Goal: Task Accomplishment & Management: Manage account settings

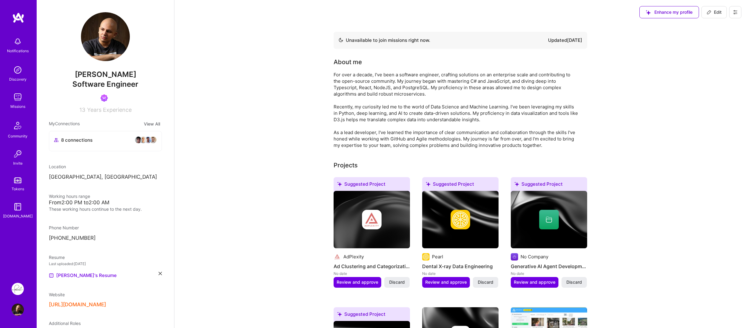
click at [110, 145] on div "8 connections" at bounding box center [105, 141] width 112 height 20
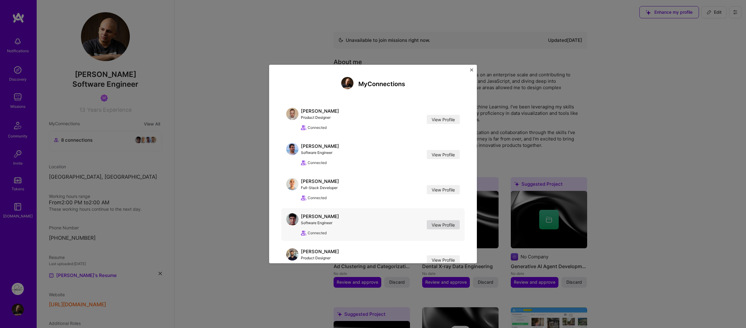
click at [427, 223] on link "View Profile" at bounding box center [443, 224] width 33 height 9
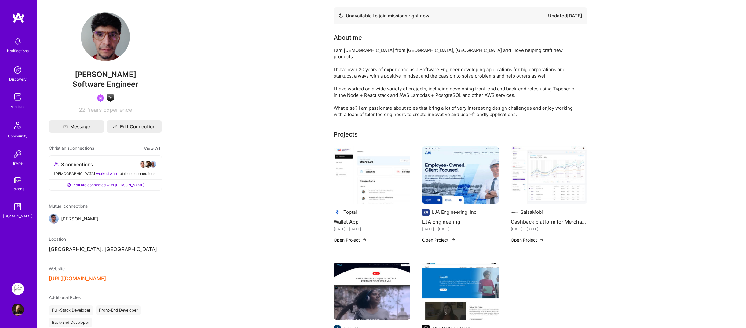
click at [20, 206] on img at bounding box center [18, 207] width 12 height 12
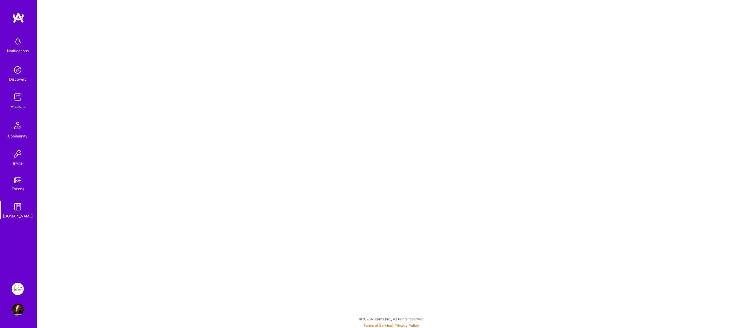
click at [17, 135] on div "Community" at bounding box center [18, 136] width 20 height 6
click at [16, 154] on img at bounding box center [18, 154] width 12 height 12
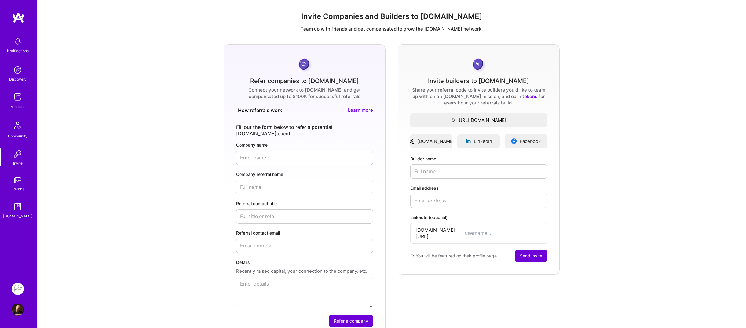
click at [15, 287] on img at bounding box center [18, 289] width 12 height 12
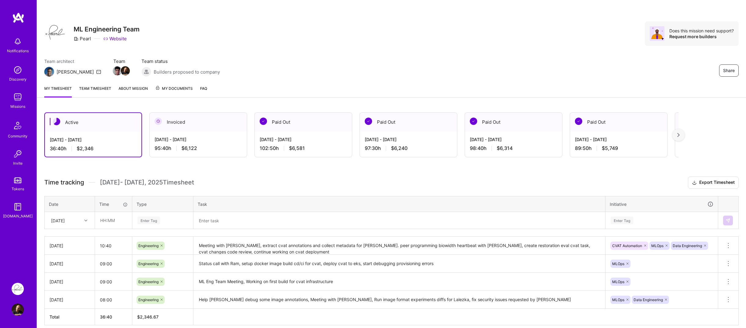
click at [15, 310] on img at bounding box center [18, 310] width 12 height 12
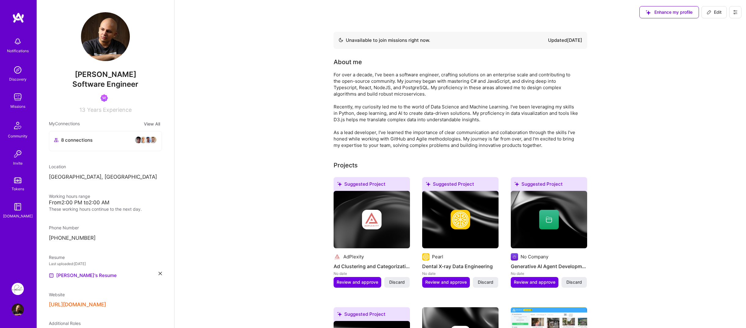
click at [20, 251] on div "Notifications Discovery Missions Community Invite Tokens [DOMAIN_NAME]" at bounding box center [18, 143] width 37 height 262
click at [20, 103] on img at bounding box center [18, 97] width 12 height 12
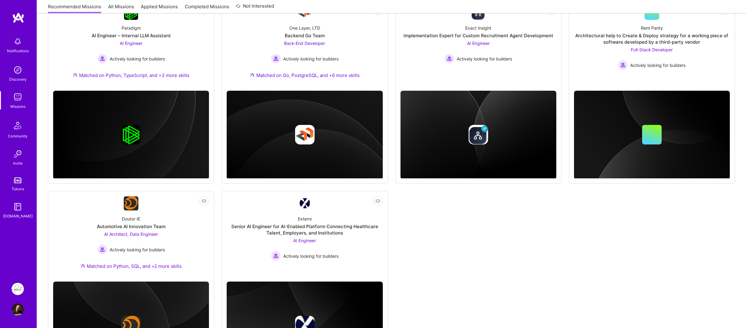
scroll to position [233, 0]
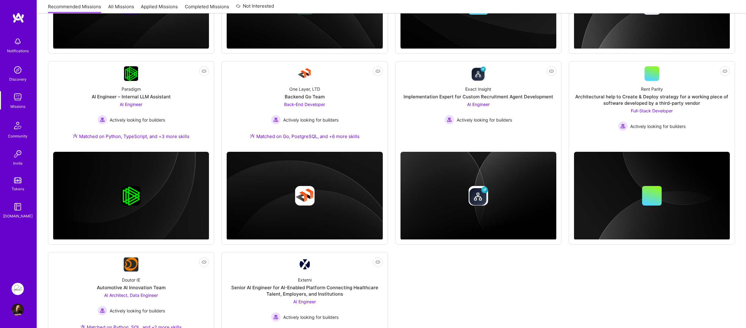
click at [41, 132] on div "We recommend missions based on your Roles , Skills , Industries and Availabilit…" at bounding box center [391, 147] width 709 height 606
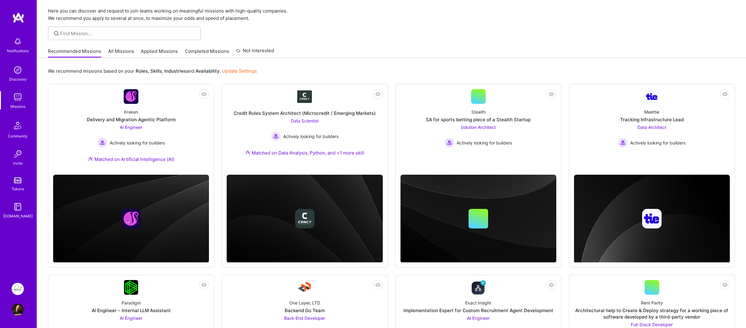
scroll to position [0, 0]
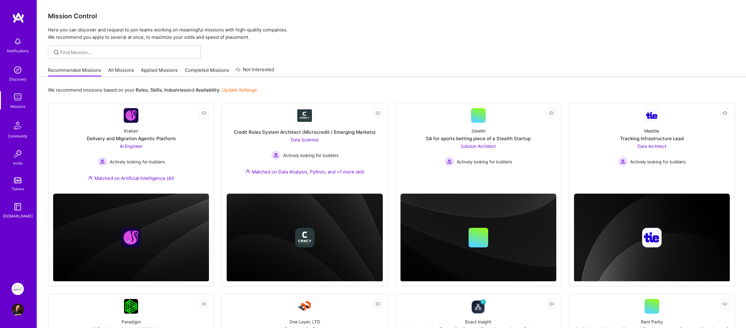
click at [16, 131] on img at bounding box center [17, 125] width 15 height 15
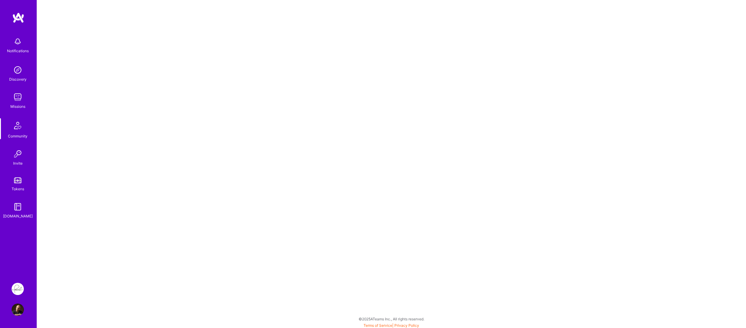
click at [11, 99] on link "Missions" at bounding box center [18, 100] width 38 height 19
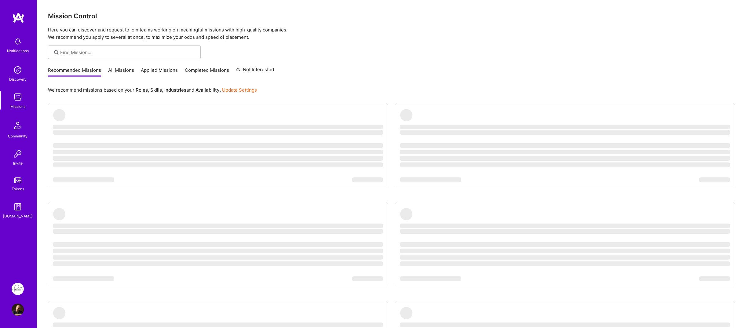
click at [16, 71] on img at bounding box center [18, 70] width 12 height 12
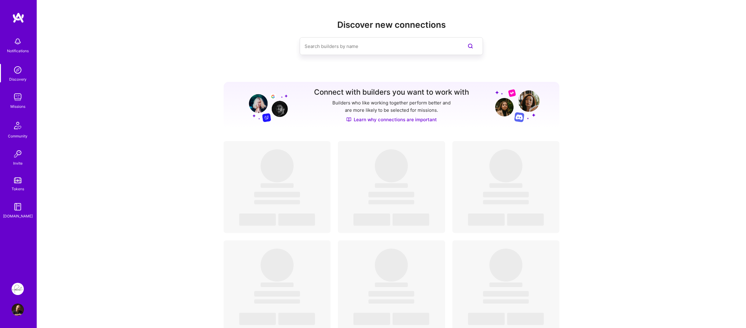
click at [14, 48] on div "Notifications" at bounding box center [18, 51] width 22 height 6
click at [14, 153] on img at bounding box center [18, 154] width 12 height 12
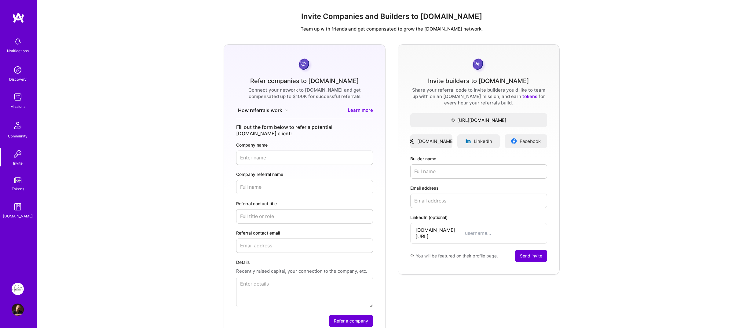
click at [19, 188] on div "Tokens" at bounding box center [18, 189] width 13 height 6
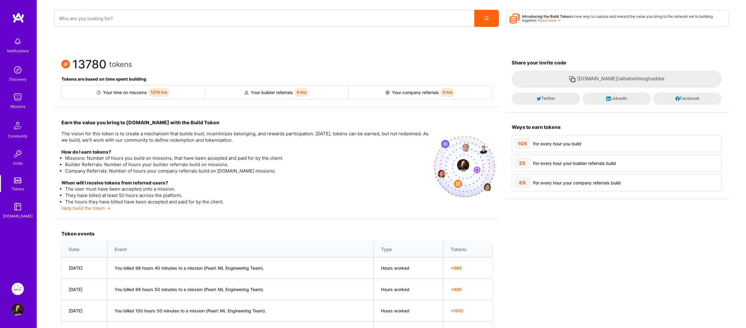
scroll to position [153, 0]
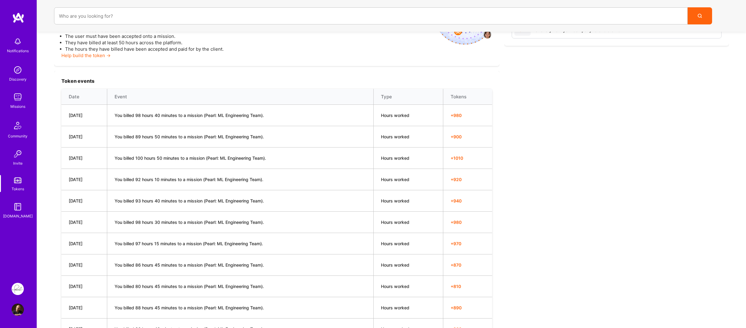
click at [17, 211] on img at bounding box center [18, 207] width 12 height 12
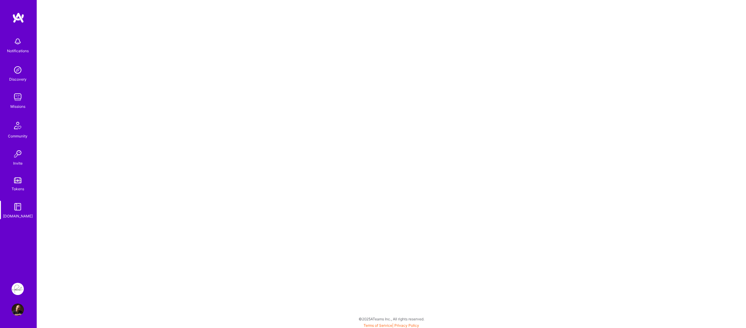
click at [24, 96] on link "Missions" at bounding box center [18, 100] width 38 height 19
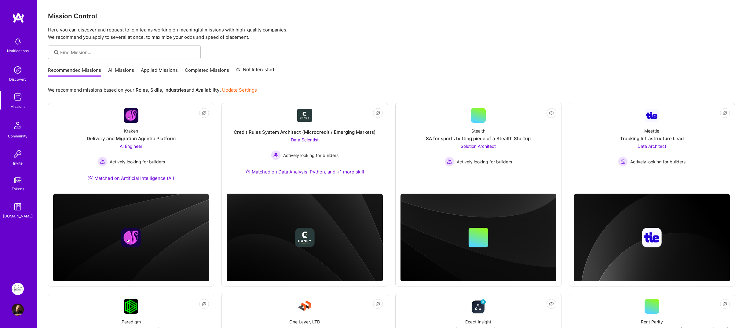
click at [22, 132] on img at bounding box center [17, 125] width 15 height 15
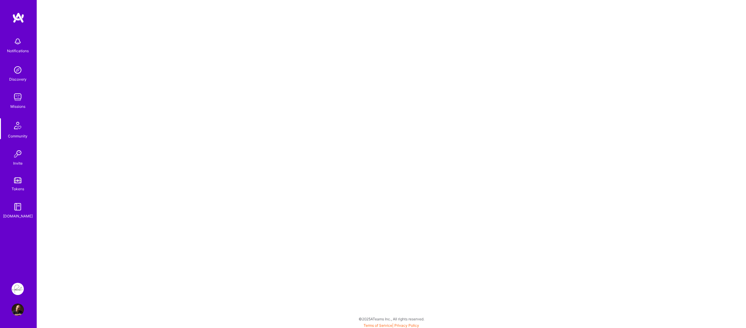
click at [15, 310] on img at bounding box center [18, 310] width 12 height 12
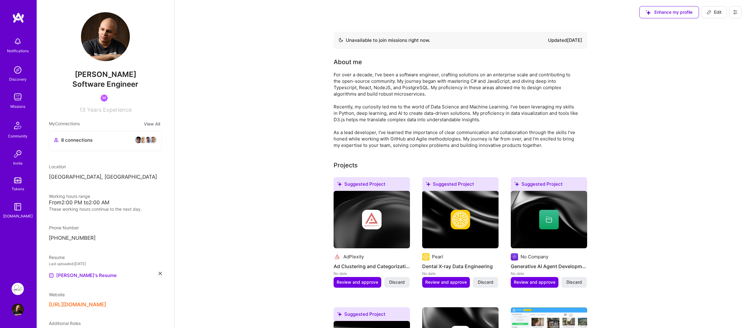
click at [712, 13] on span "Edit" at bounding box center [714, 12] width 15 height 6
select select "TR"
select select "Not Available"
select select "1 Month"
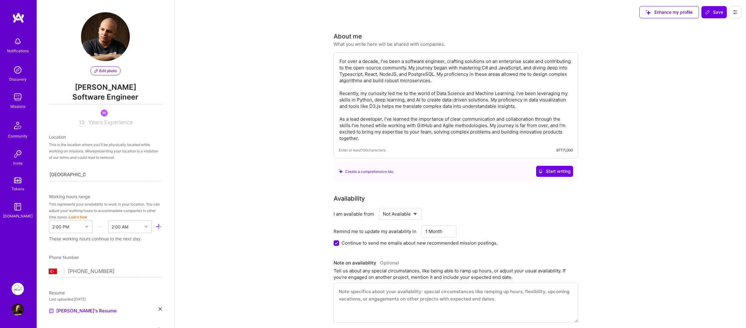
click at [113, 94] on span "Software Engineer" at bounding box center [105, 98] width 113 height 13
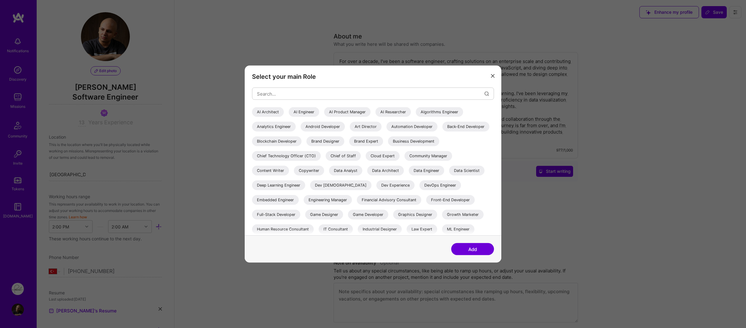
scroll to position [119, 0]
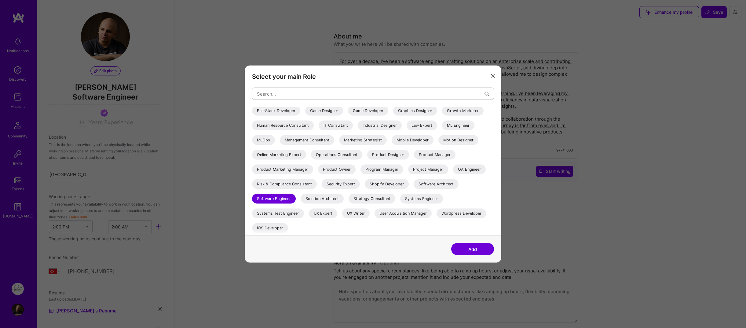
click at [442, 125] on div "ML Engineer" at bounding box center [458, 126] width 32 height 10
drag, startPoint x: 462, startPoint y: 248, endPoint x: 418, endPoint y: 249, distance: 44.3
click at [418, 249] on div "Add" at bounding box center [373, 249] width 257 height 27
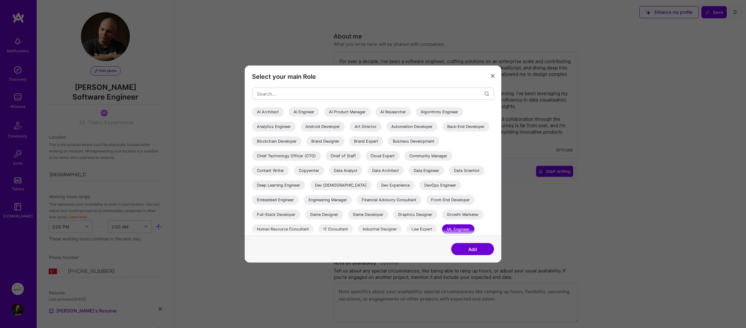
click at [459, 249] on button "Add" at bounding box center [472, 249] width 43 height 12
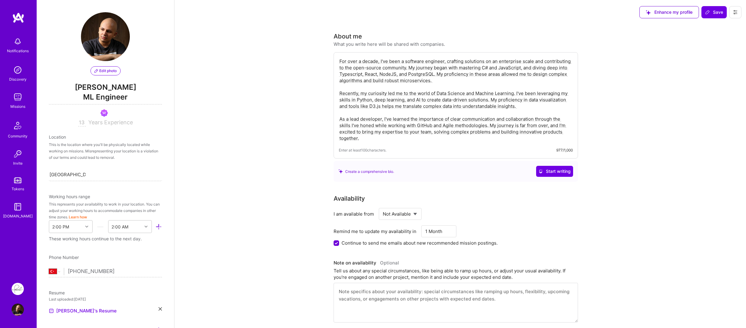
drag, startPoint x: 212, startPoint y: 141, endPoint x: 306, endPoint y: 154, distance: 94.3
click at [387, 172] on div "Create a comprehensive bio." at bounding box center [367, 171] width 56 height 6
click at [439, 140] on textarea "For over a decade, I've been a software engineer, crafting solutions on an ente…" at bounding box center [456, 99] width 234 height 85
click at [466, 180] on div "Create a comprehensive bio. Start writing" at bounding box center [456, 171] width 244 height 21
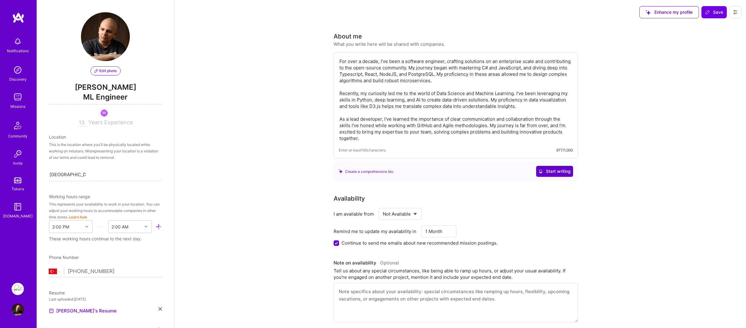
click at [544, 170] on span "Start writing" at bounding box center [555, 171] width 32 height 6
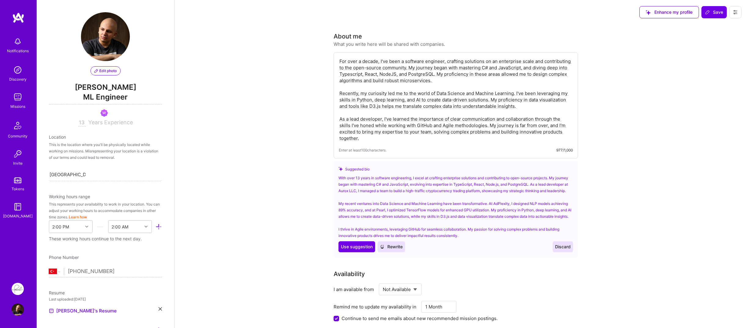
click at [563, 252] on button "Discard" at bounding box center [563, 246] width 20 height 11
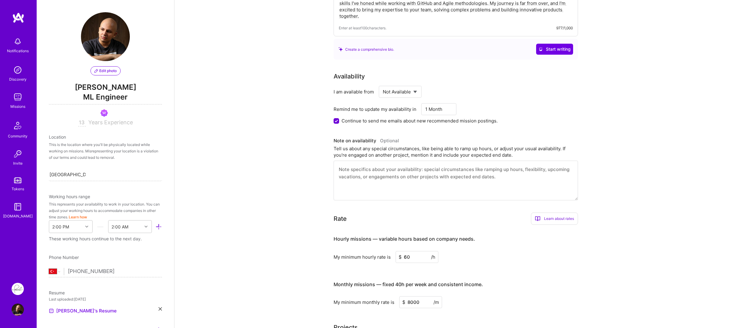
scroll to position [183, 0]
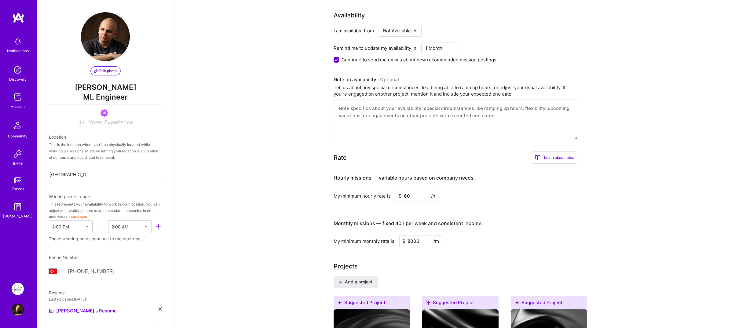
scroll to position [0, 0]
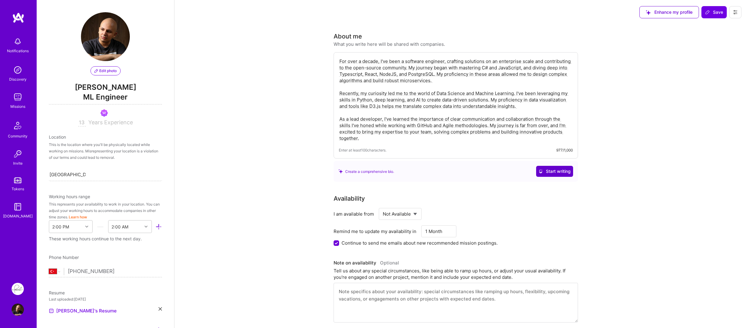
click at [549, 173] on span "Start writing" at bounding box center [555, 171] width 32 height 6
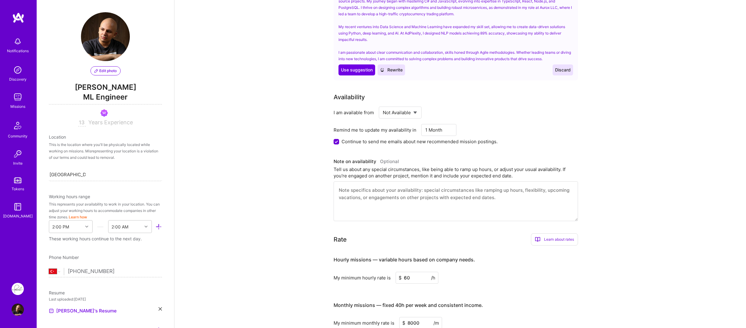
scroll to position [92, 0]
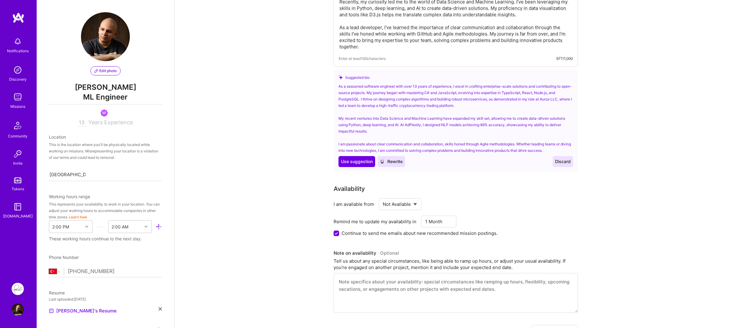
drag, startPoint x: 364, startPoint y: 165, endPoint x: 410, endPoint y: 182, distance: 49.5
click at [396, 163] on span "Rewrite" at bounding box center [391, 162] width 23 height 6
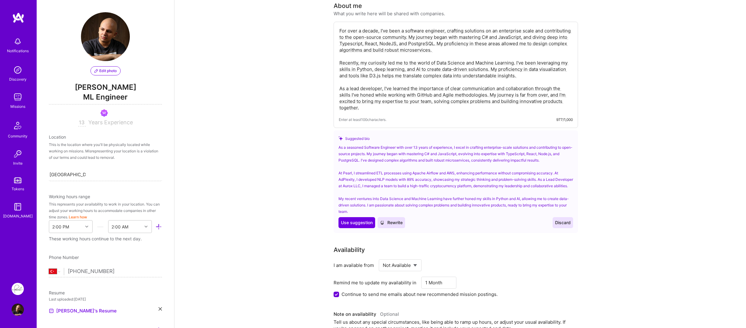
scroll to position [0, 0]
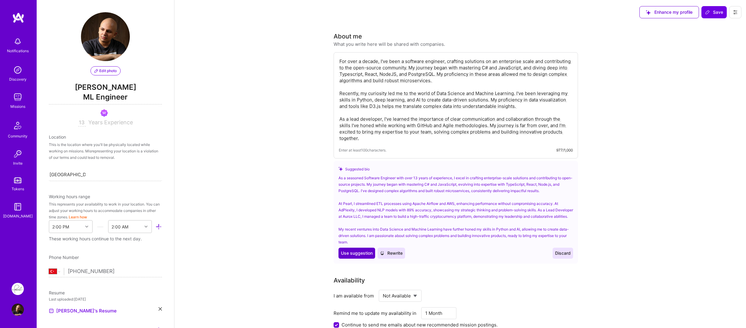
click at [345, 256] on span "Use suggestion" at bounding box center [357, 253] width 32 height 6
type textarea "As a seasoned Software Engineer with over 13 years of experience, I excel in cr…"
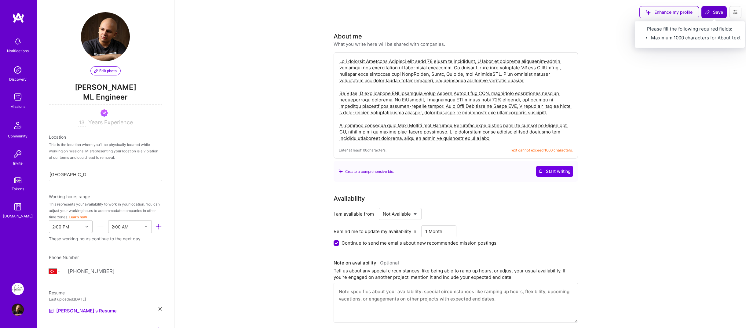
drag, startPoint x: 720, startPoint y: 17, endPoint x: 716, endPoint y: 17, distance: 3.4
click at [720, 16] on button "Save" at bounding box center [714, 12] width 25 height 12
click at [714, 14] on span "Save" at bounding box center [714, 12] width 18 height 6
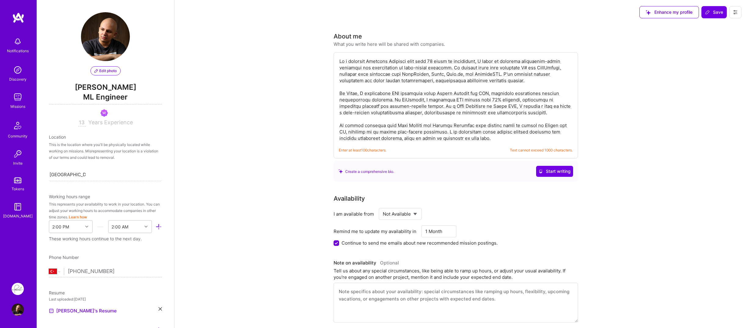
click at [485, 134] on textarea at bounding box center [456, 99] width 234 height 85
click at [483, 137] on textarea at bounding box center [456, 99] width 234 height 85
drag, startPoint x: 378, startPoint y: 152, endPoint x: 385, endPoint y: 125, distance: 27.8
click at [377, 152] on span "Enter at least 100 characters." at bounding box center [363, 150] width 48 height 6
click at [385, 119] on textarea at bounding box center [456, 99] width 234 height 85
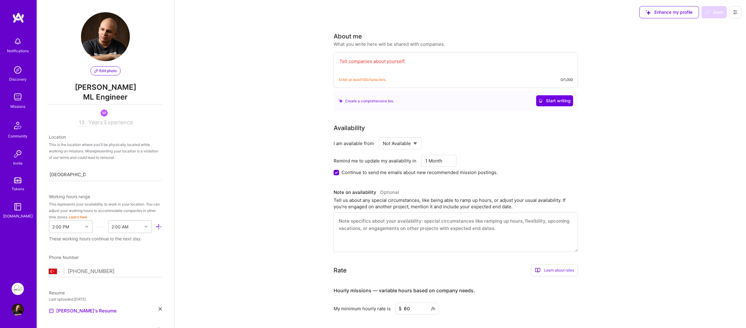
click at [415, 61] on textarea at bounding box center [456, 64] width 234 height 14
paste textarea "As a seasoned Software Engineer with over 13 years of experience, I excel in cr…"
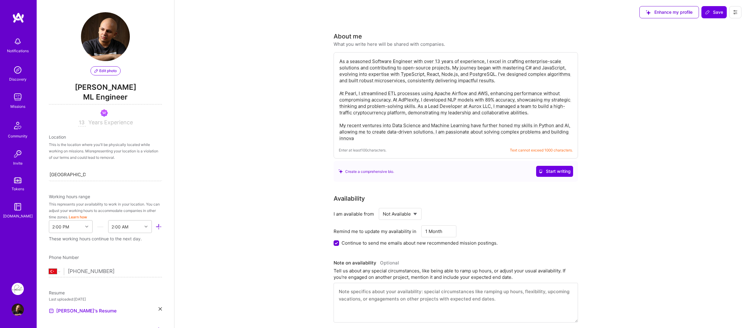
click at [384, 141] on textarea "As a seasoned Software Engineer with over 13 years of experience, I excel in cr…" at bounding box center [456, 99] width 234 height 85
click at [503, 112] on textarea "As a seasoned Software Engineer with over 13 years of experience, I excel in cr…" at bounding box center [456, 99] width 234 height 85
click at [503, 78] on textarea "As a seasoned Software Engineer with over 13 years of experience, I excel in cr…" at bounding box center [456, 99] width 234 height 85
drag, startPoint x: 524, startPoint y: 69, endPoint x: 541, endPoint y: 70, distance: 17.7
click at [541, 70] on textarea "As a seasoned Software Engineer with over 13 years of experience, I excel in cr…" at bounding box center [456, 99] width 234 height 85
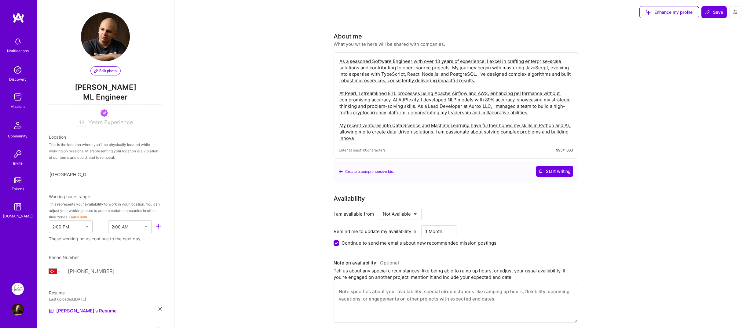
click at [389, 138] on textarea "As a seasoned Software Engineer with over 13 years of experience, I excel in cr…" at bounding box center [456, 99] width 234 height 85
click at [387, 173] on div "Create a comprehensive bio." at bounding box center [367, 171] width 56 height 6
click at [358, 140] on textarea "As a seasoned Software Engineer with over 13 years of experience, I excel in cr…" at bounding box center [456, 99] width 234 height 85
click at [402, 120] on textarea "As a seasoned Software Engineer with over 13 years of experience, I excel in cr…" at bounding box center [456, 99] width 234 height 85
click at [384, 89] on textarea "As a seasoned Software Engineer with over 13 years of experience, I excel in cr…" at bounding box center [456, 99] width 234 height 85
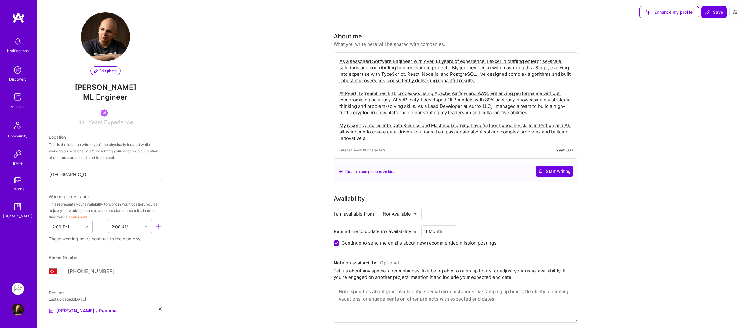
click at [420, 120] on textarea "As a seasoned Software Engineer with over 13 years of experience, I excel in cr…" at bounding box center [456, 99] width 234 height 85
click at [567, 127] on textarea "As a seasoned Software Engineer with over 13 years of experience, I excel in cr…" at bounding box center [456, 99] width 234 height 85
click at [414, 137] on textarea "As a seasoned Software Engineer with over 13 years of experience, I excel in cr…" at bounding box center [456, 99] width 234 height 85
click at [444, 133] on textarea "As a seasoned Software Engineer with over 13 years of experience, I excel in cr…" at bounding box center [456, 99] width 234 height 85
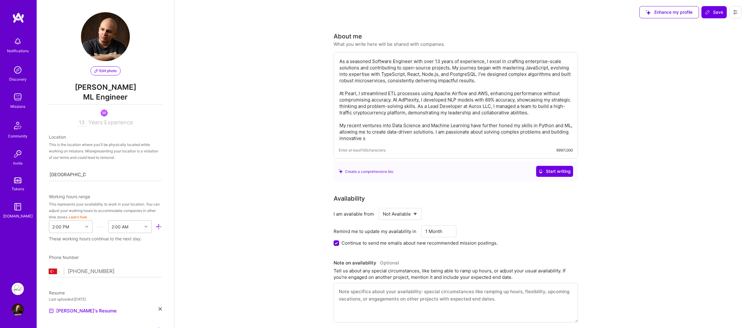
click at [444, 134] on textarea "As a seasoned Software Engineer with over 13 years of experience, I excel in cr…" at bounding box center [456, 99] width 234 height 85
drag, startPoint x: 385, startPoint y: 138, endPoint x: 340, endPoint y: 138, distance: 45.2
click at [340, 138] on textarea "As a seasoned Software Engineer with over 13 years of experience, I excel in cr…" at bounding box center [456, 99] width 234 height 85
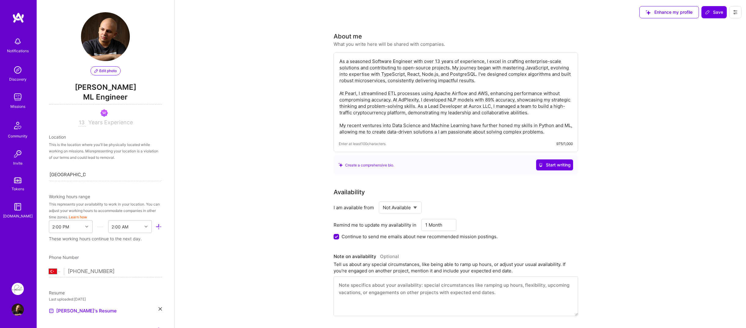
click at [445, 133] on textarea "As a seasoned Software Engineer with over 13 years of experience, I excel in cr…" at bounding box center [456, 96] width 234 height 78
click at [563, 131] on textarea "As a seasoned Software Engineer with over 13 years of experience, I excel in cr…" at bounding box center [456, 96] width 234 height 78
click at [540, 120] on textarea "As a seasoned Software Engineer with over 13 years of experience, I excel in cr…" at bounding box center [456, 96] width 234 height 78
type textarea "As a seasoned Software Engineer with over 13 years of experience, I excel in cr…"
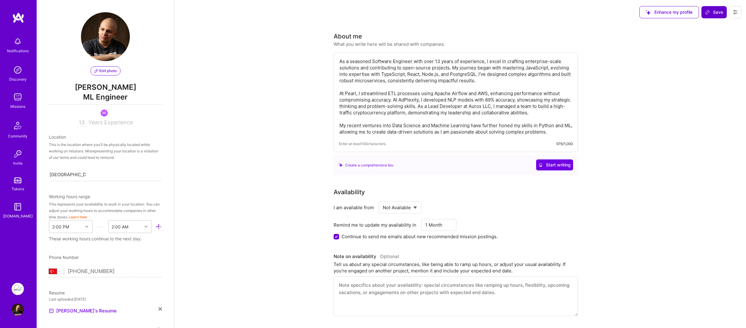
click at [708, 17] on button "Save" at bounding box center [714, 12] width 25 height 12
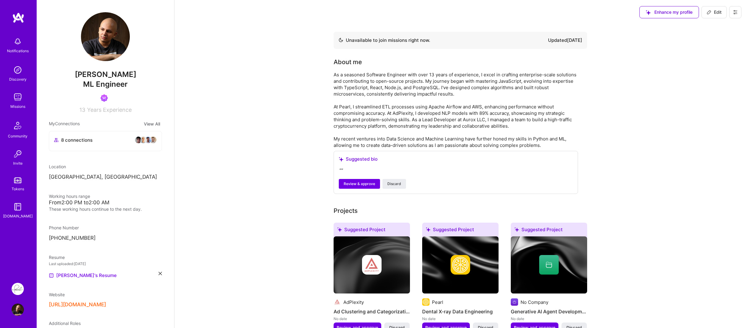
click at [345, 170] on div "" "" at bounding box center [456, 170] width 234 height 7
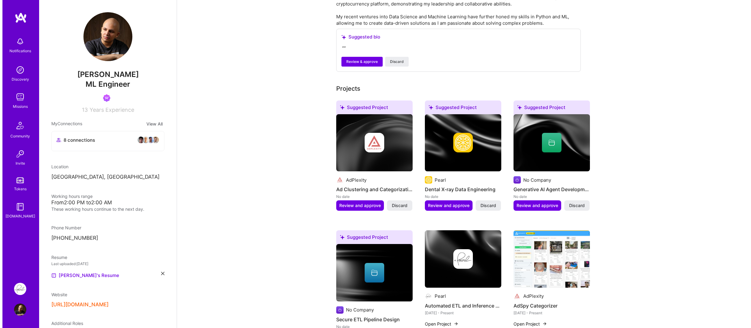
scroll to position [183, 0]
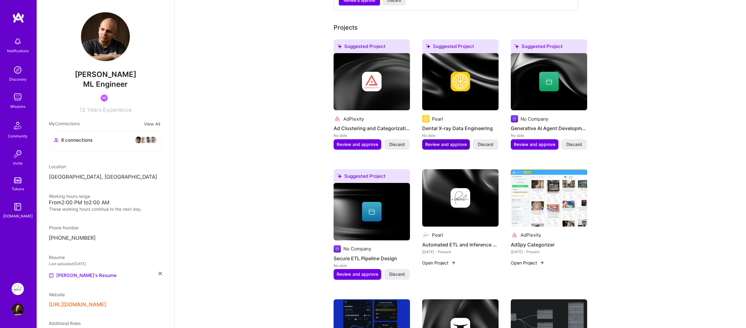
click at [440, 148] on button "Review and approve" at bounding box center [446, 144] width 48 height 10
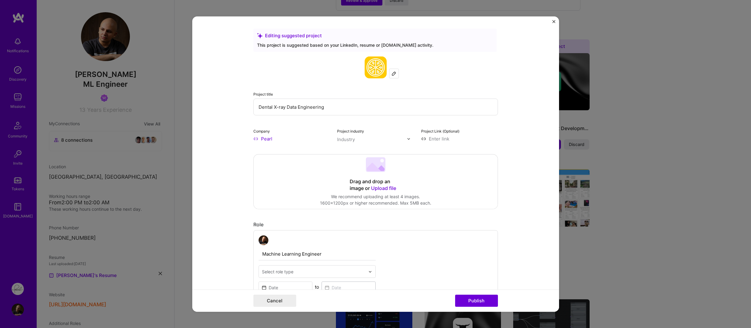
click at [391, 74] on img at bounding box center [393, 73] width 5 height 5
click at [254, 141] on input "Pearl" at bounding box center [291, 139] width 77 height 6
click at [265, 140] on input "Pearl" at bounding box center [291, 139] width 77 height 6
click at [265, 139] on input "Pearl" at bounding box center [291, 139] width 77 height 6
click at [272, 155] on span "[DOMAIN_NAME]" at bounding box center [287, 156] width 30 height 5
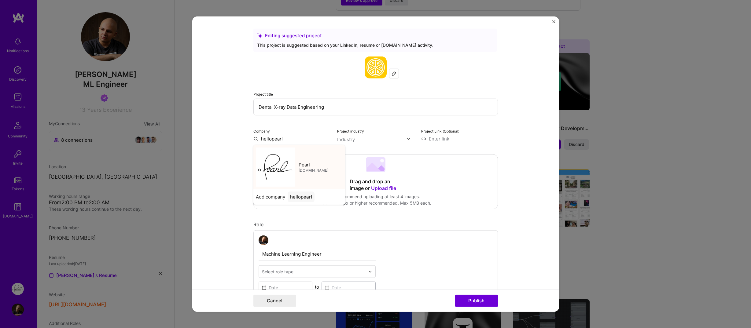
type input "Pearl"
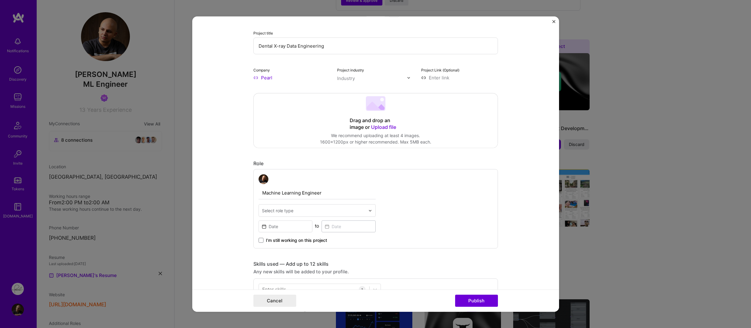
scroll to position [122, 0]
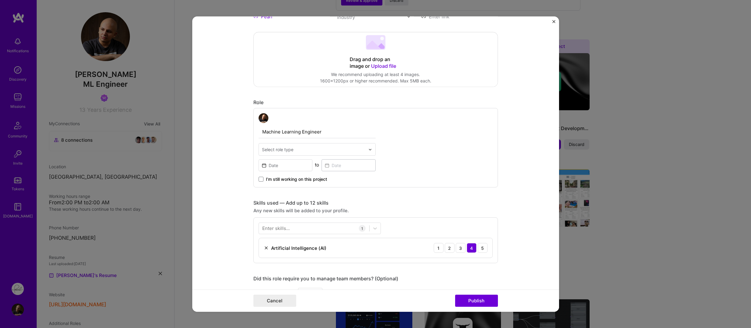
click at [239, 168] on form "Editing suggested project This project is suggested based on your LinkedIn, res…" at bounding box center [375, 164] width 367 height 295
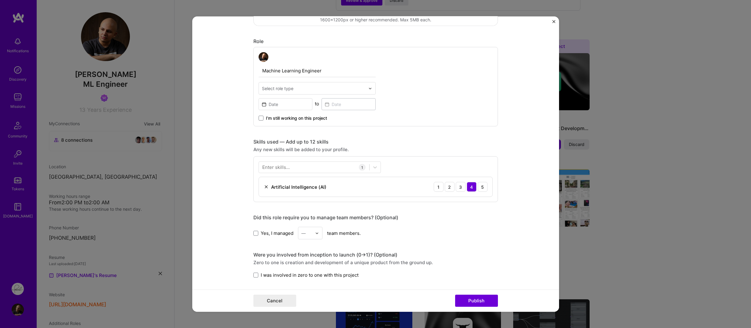
click at [277, 171] on div "Enter skills..." at bounding box center [276, 167] width 28 height 6
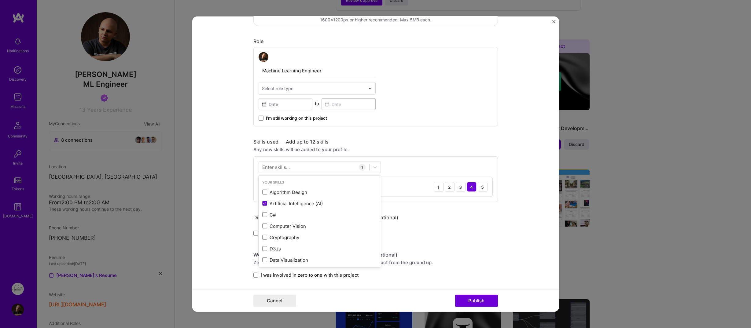
click at [278, 169] on div "Enter skills..." at bounding box center [276, 167] width 28 height 6
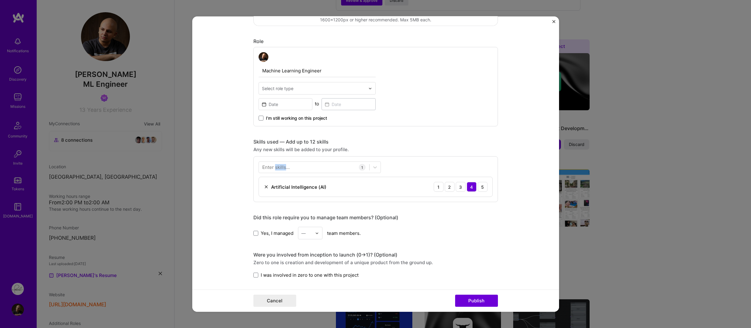
click at [278, 169] on div "Enter skills..." at bounding box center [276, 167] width 28 height 6
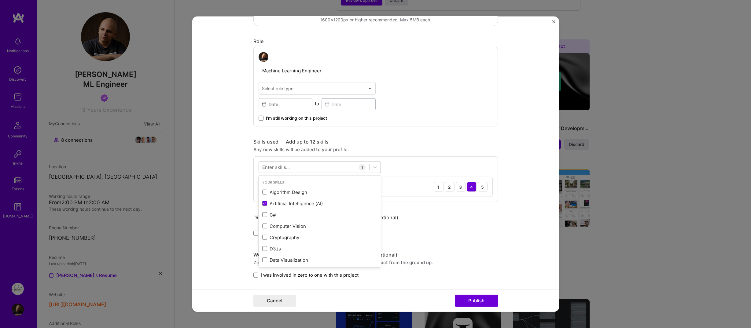
click at [292, 170] on div at bounding box center [314, 167] width 110 height 10
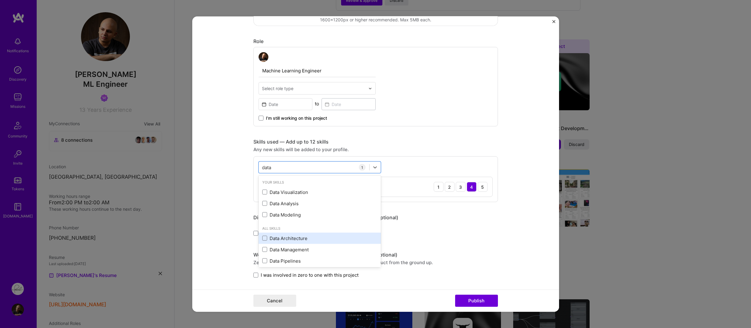
scroll to position [37, 0]
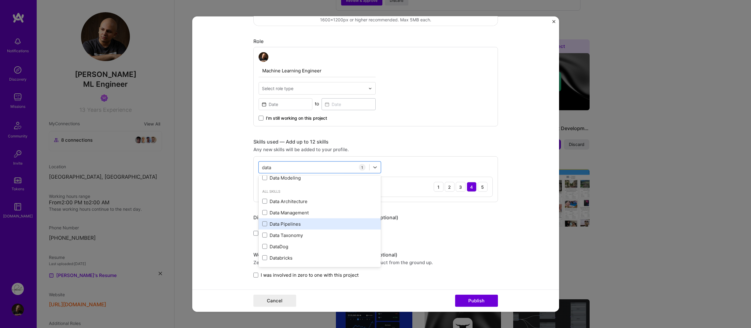
click at [290, 226] on div "Data Pipelines" at bounding box center [319, 224] width 115 height 6
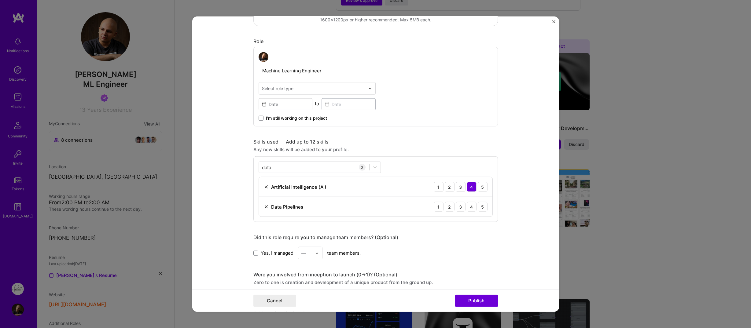
click at [237, 179] on form "Editing suggested project This project is suggested based on your LinkedIn, res…" at bounding box center [375, 164] width 367 height 295
click at [479, 207] on div "5" at bounding box center [483, 207] width 10 height 10
click at [480, 188] on div "5" at bounding box center [483, 187] width 10 height 10
click at [317, 166] on div "data data" at bounding box center [314, 167] width 110 height 10
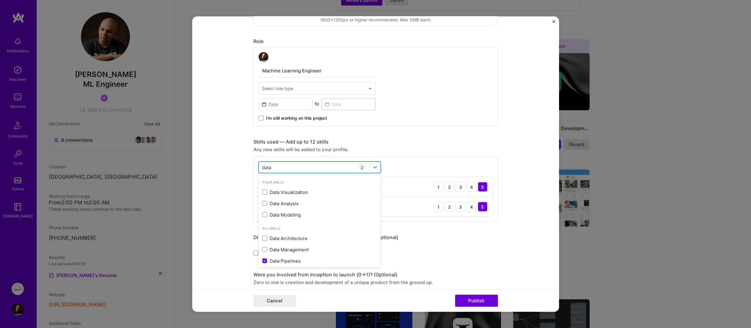
click at [317, 166] on div "data data" at bounding box center [314, 167] width 110 height 10
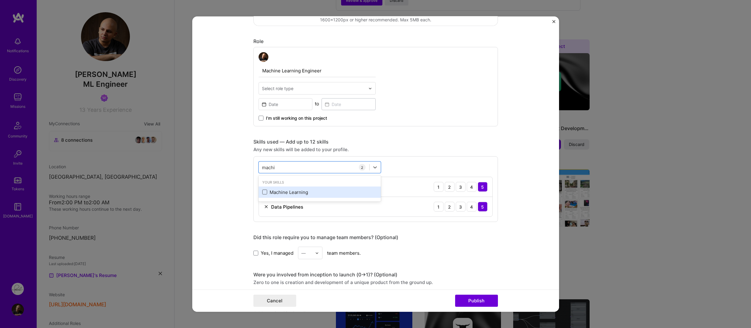
click at [264, 194] on span at bounding box center [264, 192] width 5 height 5
click at [0, 0] on input "checkbox" at bounding box center [0, 0] width 0 height 0
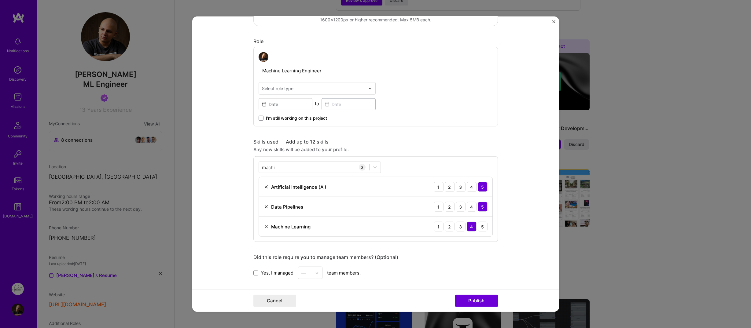
click at [229, 187] on form "Editing suggested project This project is suggested based on your LinkedIn, res…" at bounding box center [375, 164] width 367 height 295
click at [482, 227] on div "5" at bounding box center [483, 227] width 10 height 10
click at [277, 168] on div "machi machi" at bounding box center [314, 167] width 110 height 10
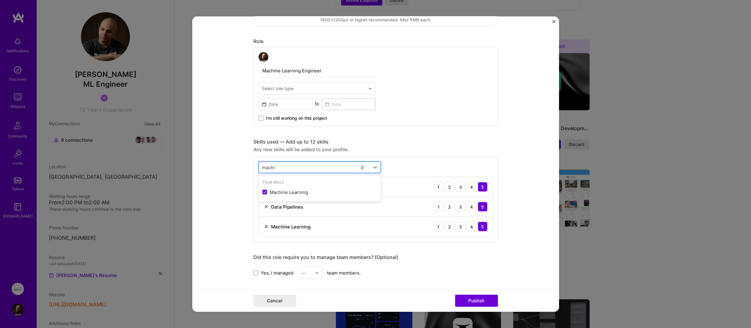
click at [277, 168] on div "machi machi" at bounding box center [314, 167] width 110 height 10
click at [267, 167] on input "machi" at bounding box center [268, 167] width 13 height 6
type input "automa"
click at [267, 170] on input "automa" at bounding box center [270, 167] width 17 height 6
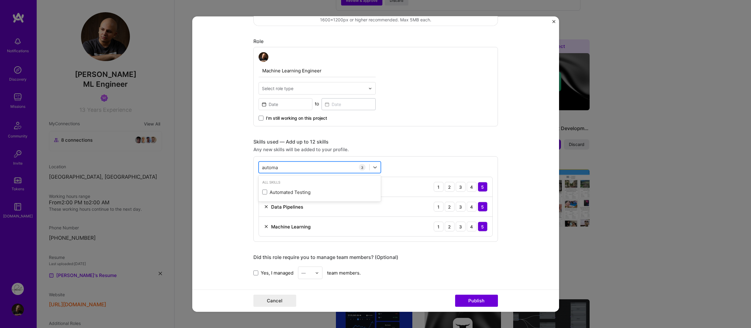
click at [267, 170] on input "automa" at bounding box center [270, 167] width 17 height 6
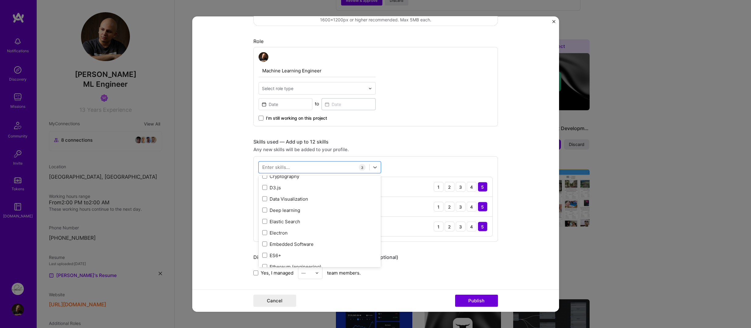
scroll to position [0, 0]
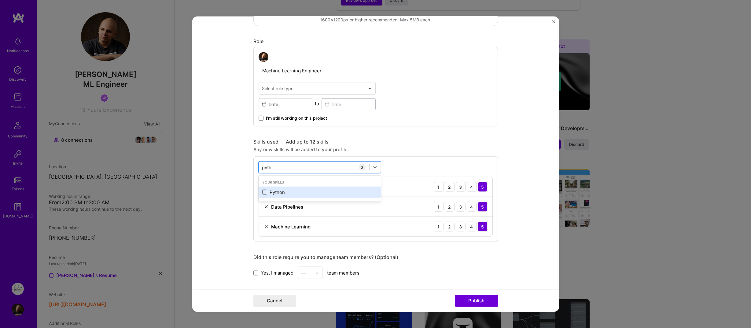
click at [263, 193] on span at bounding box center [264, 192] width 5 height 5
click at [0, 0] on input "checkbox" at bounding box center [0, 0] width 0 height 0
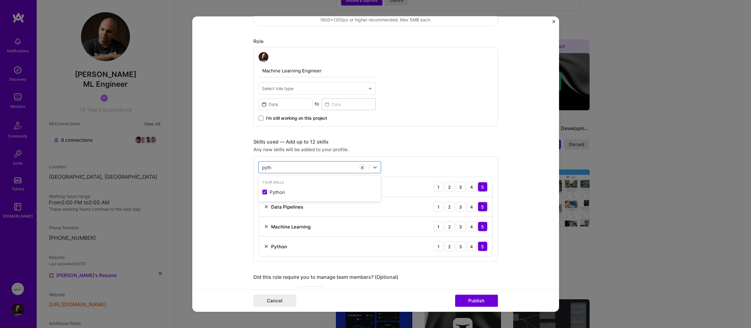
click at [420, 259] on div "option Python, selected. option Python selected, 0 of 2. 1 result available for…" at bounding box center [375, 208] width 244 height 105
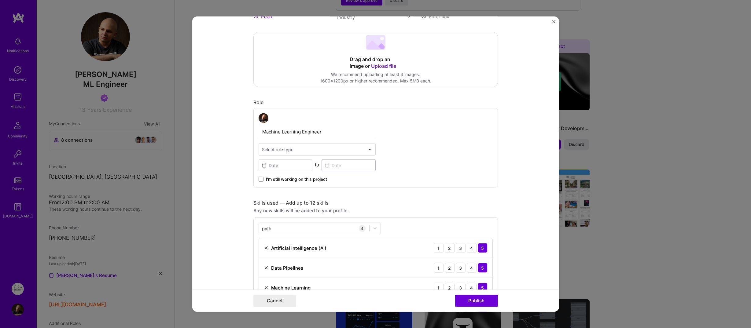
scroll to position [183, 0]
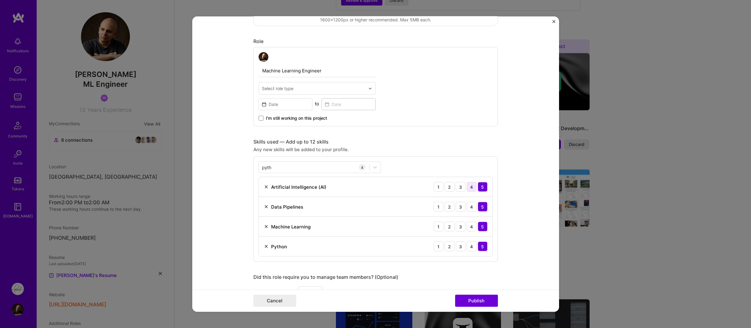
click at [469, 189] on div "4" at bounding box center [472, 187] width 10 height 10
click at [468, 226] on div "4" at bounding box center [472, 227] width 10 height 10
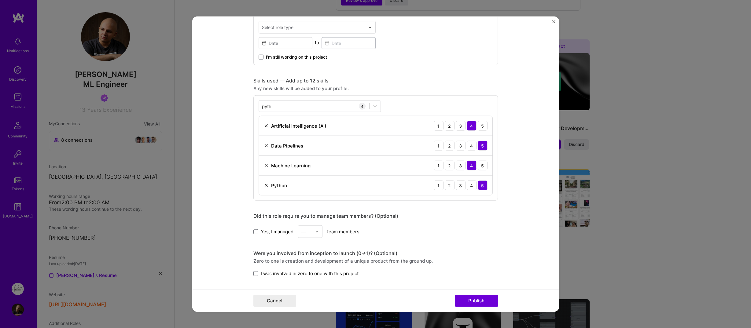
scroll to position [214, 0]
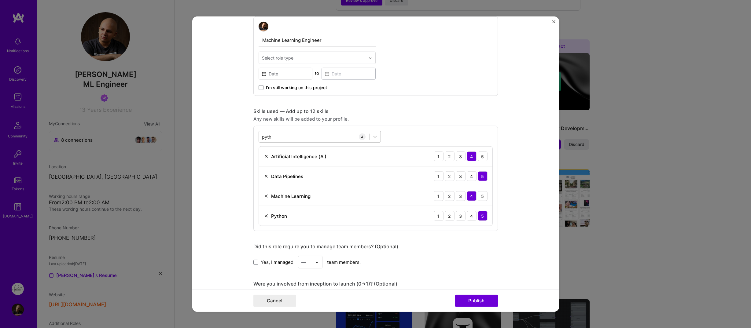
click at [278, 136] on div "pyth pyth" at bounding box center [314, 137] width 110 height 10
click at [262, 137] on input "pyth" at bounding box center [267, 137] width 10 height 6
click at [262, 162] on span at bounding box center [264, 161] width 5 height 5
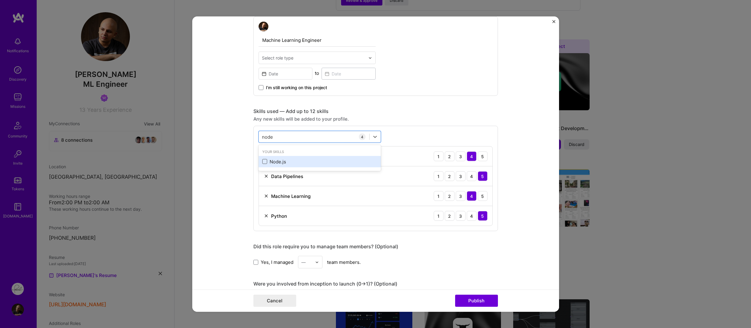
click at [0, 0] on input "checkbox" at bounding box center [0, 0] width 0 height 0
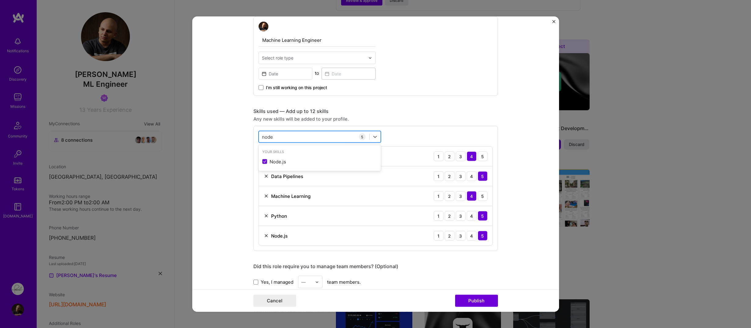
click at [267, 139] on input "node" at bounding box center [268, 137] width 12 height 6
click at [262, 160] on span at bounding box center [264, 161] width 5 height 5
click at [0, 0] on input "checkbox" at bounding box center [0, 0] width 0 height 0
click at [265, 143] on div "option PostgreSQL, selected. option PostgreSQL selected, 0 of 2. 1 result avail…" at bounding box center [375, 198] width 244 height 145
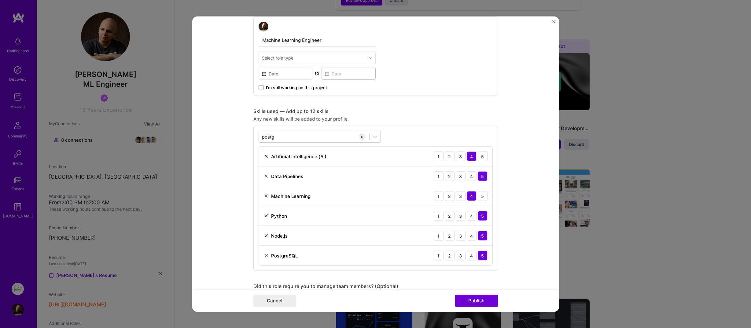
click at [265, 140] on input "postg" at bounding box center [268, 137] width 13 height 6
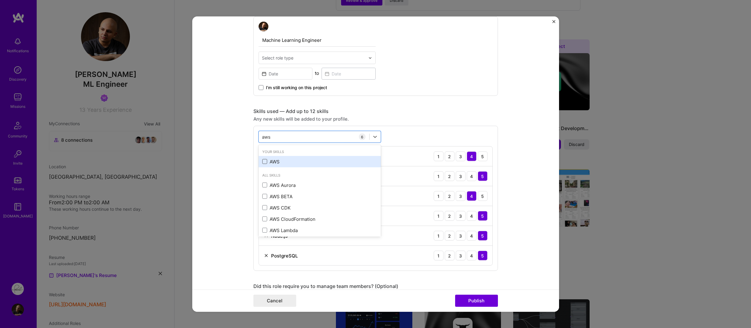
click at [262, 163] on span at bounding box center [264, 161] width 5 height 5
click at [0, 0] on input "checkbox" at bounding box center [0, 0] width 0 height 0
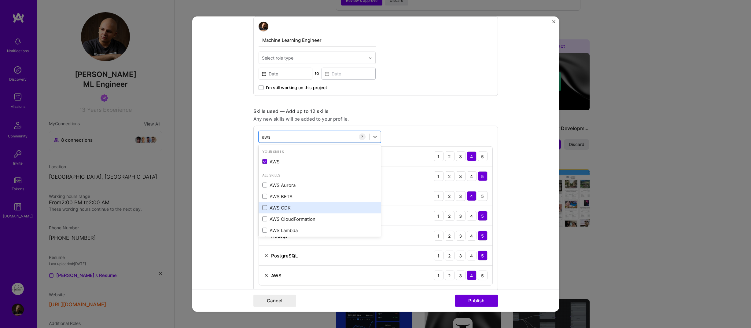
scroll to position [26, 0]
type input "aws"
click at [244, 190] on form "Editing suggested project This project is suggested based on your LinkedIn, res…" at bounding box center [375, 164] width 367 height 295
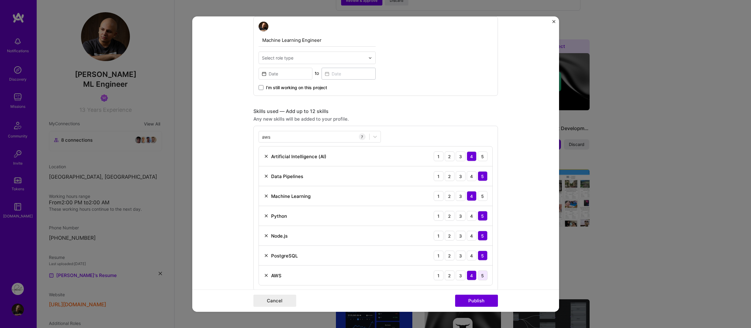
click at [482, 277] on div "5" at bounding box center [483, 276] width 10 height 10
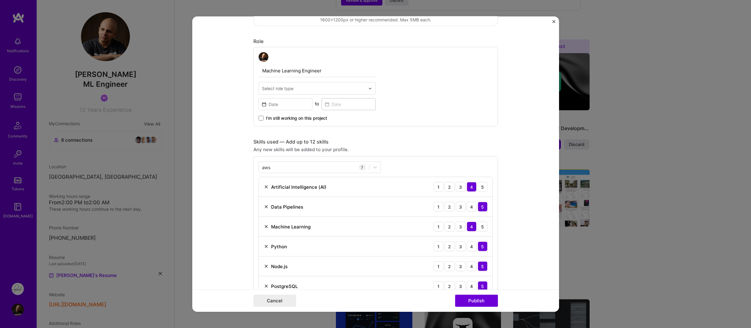
scroll to position [122, 0]
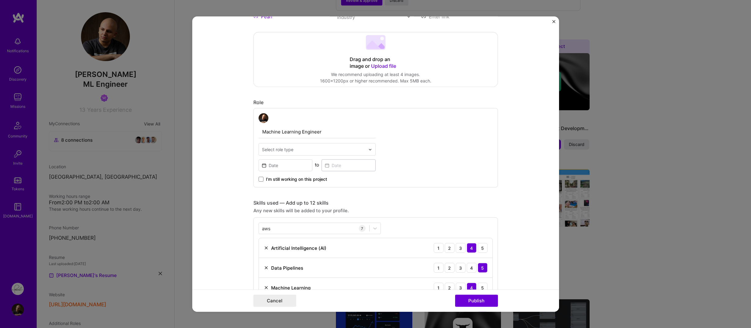
click at [320, 153] on div "Select role type" at bounding box center [313, 150] width 109 height 12
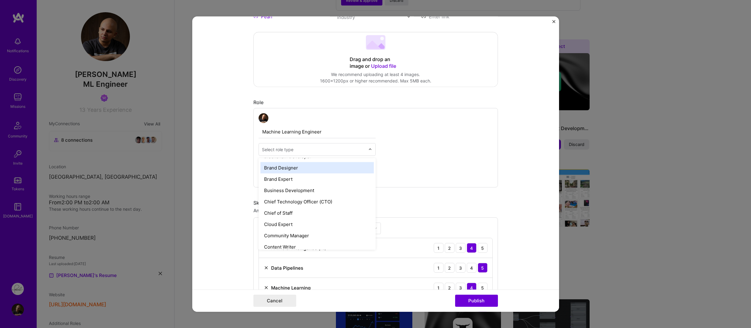
scroll to position [244, 0]
click at [388, 152] on div "Machine Learning Engineer option Data Architect focused, 22 of 70. 70 results a…" at bounding box center [375, 147] width 244 height 79
click at [300, 149] on input "text" at bounding box center [313, 149] width 103 height 6
type input "ml"
click at [285, 162] on div "ML Engineer" at bounding box center [316, 165] width 113 height 11
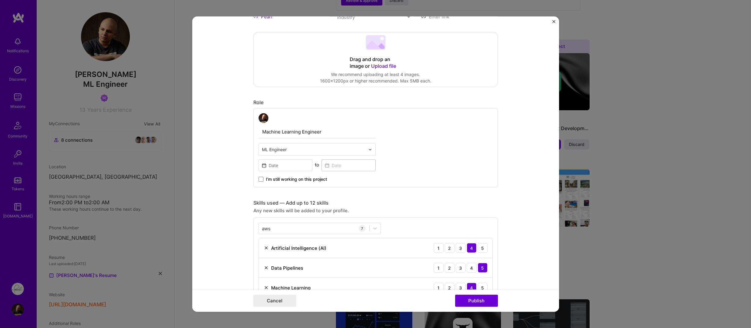
click at [392, 168] on div "Machine Learning Engineer ML Engineer to I’m still working on this project" at bounding box center [375, 147] width 244 height 79
click at [317, 176] on span "I’m still working on this project" at bounding box center [296, 179] width 61 height 6
click at [0, 0] on input "I’m still working on this project" at bounding box center [0, 0] width 0 height 0
click at [292, 167] on input at bounding box center [286, 166] width 54 height 12
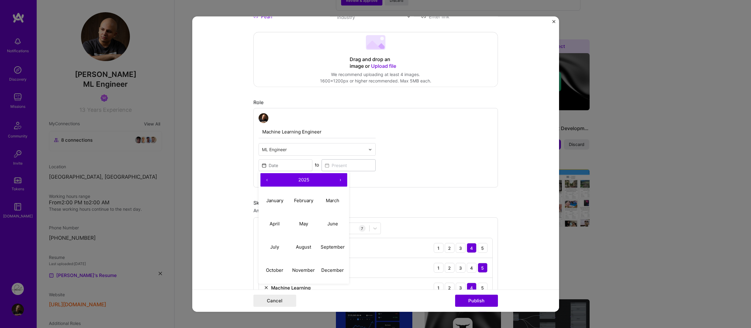
click at [264, 179] on button "‹" at bounding box center [266, 179] width 13 height 13
click at [328, 267] on button "December" at bounding box center [332, 270] width 29 height 23
type input "[DATE]"
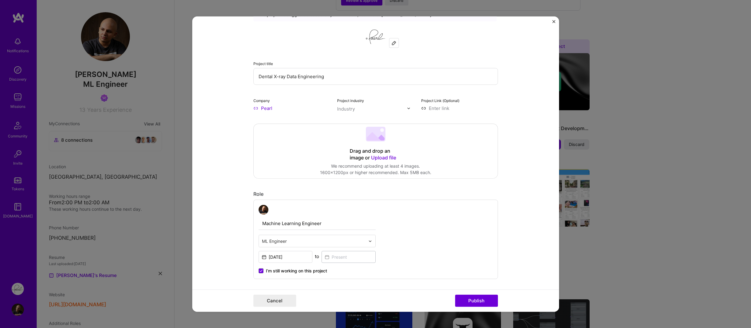
scroll to position [0, 0]
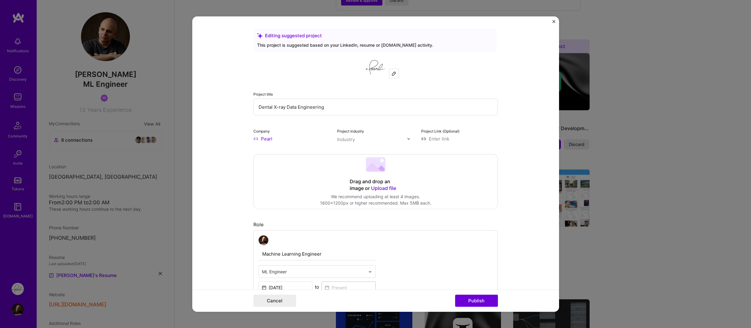
click at [347, 142] on div "Industry" at bounding box center [346, 139] width 18 height 6
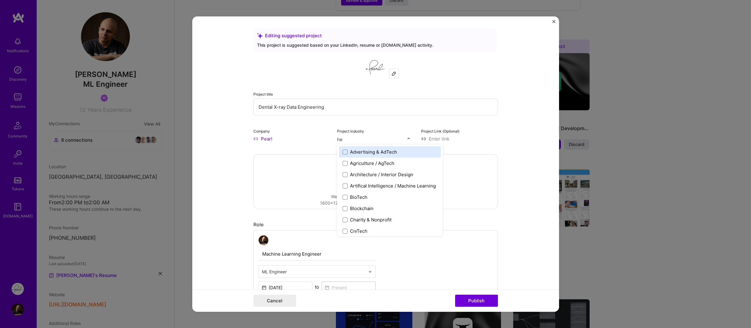
type input "hea"
click at [343, 153] on span at bounding box center [345, 151] width 5 height 5
type input "a"
type input "ar"
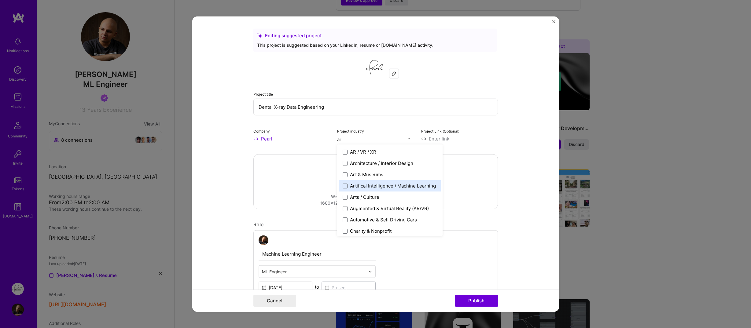
click at [378, 185] on div "Artifical Intelligence / Machine Learning" at bounding box center [393, 186] width 86 height 6
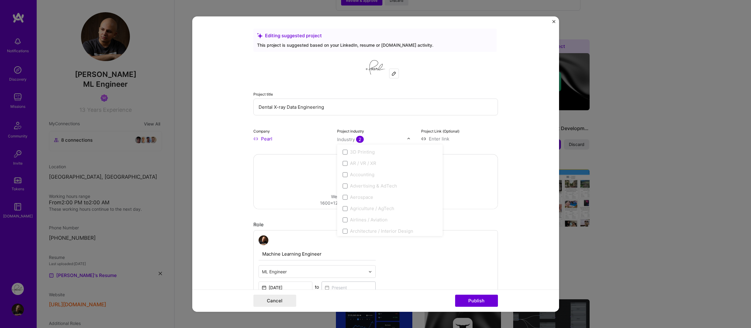
click at [407, 140] on img at bounding box center [409, 139] width 4 height 4
click at [503, 149] on form "Editing suggested project This project is suggested based on your LinkedIn, res…" at bounding box center [375, 164] width 367 height 295
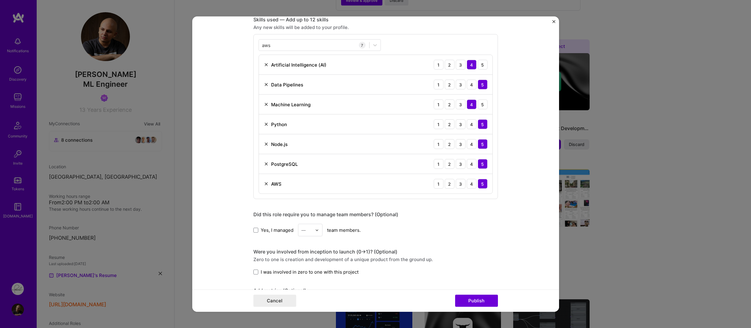
scroll to position [275, 0]
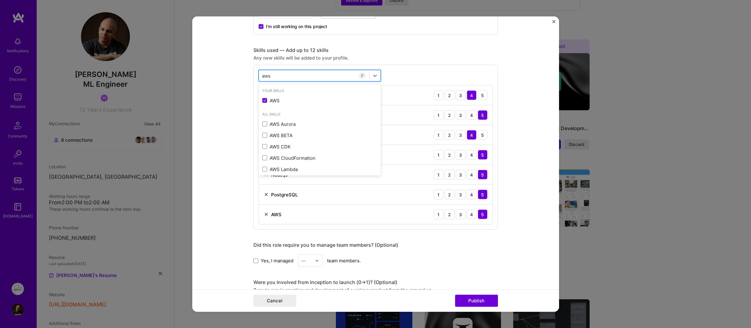
click at [320, 80] on div "aws aws" at bounding box center [314, 76] width 110 height 10
click at [321, 76] on div "aws aws" at bounding box center [314, 76] width 110 height 10
click at [264, 76] on input "aws" at bounding box center [266, 75] width 9 height 6
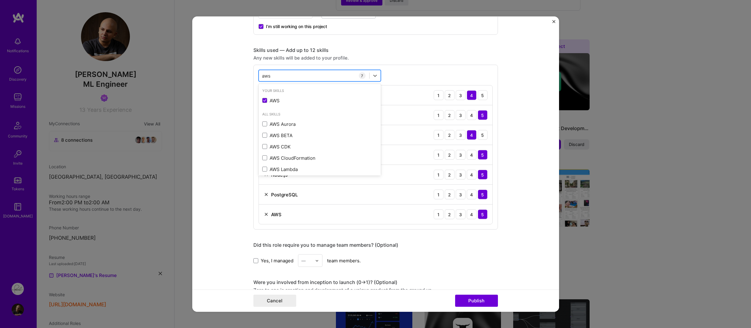
click at [264, 76] on input "aws" at bounding box center [266, 75] width 9 height 6
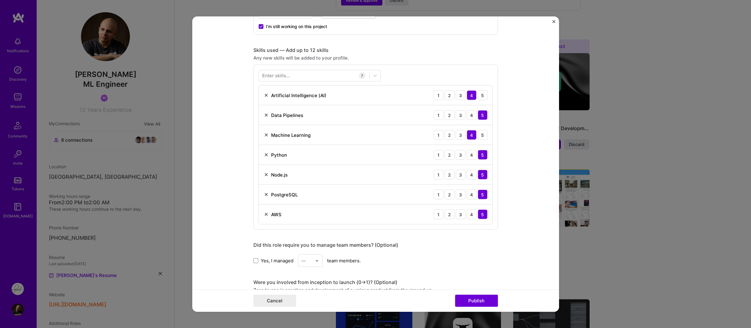
click at [243, 94] on form "Editing suggested project This project is suggested based on your LinkedIn, res…" at bounding box center [375, 164] width 367 height 295
click at [274, 77] on div "Enter skills..." at bounding box center [276, 75] width 28 height 6
click at [271, 78] on div "Enter skills..." at bounding box center [276, 75] width 28 height 6
click at [259, 77] on div at bounding box center [314, 76] width 110 height 10
click at [274, 75] on div "Enter skills..." at bounding box center [276, 75] width 28 height 6
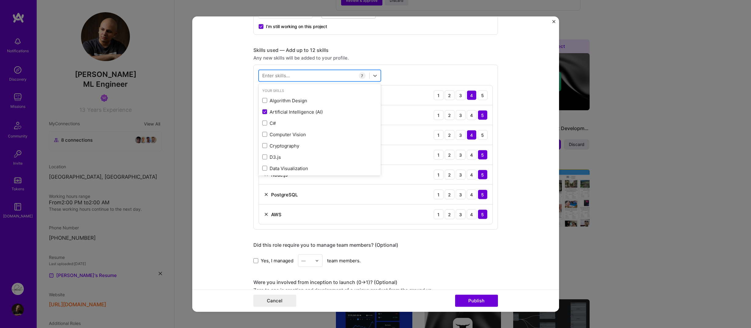
click at [259, 76] on div at bounding box center [314, 76] width 110 height 10
click at [262, 99] on span at bounding box center [264, 100] width 5 height 5
click at [0, 0] on input "checkbox" at bounding box center [0, 0] width 0 height 0
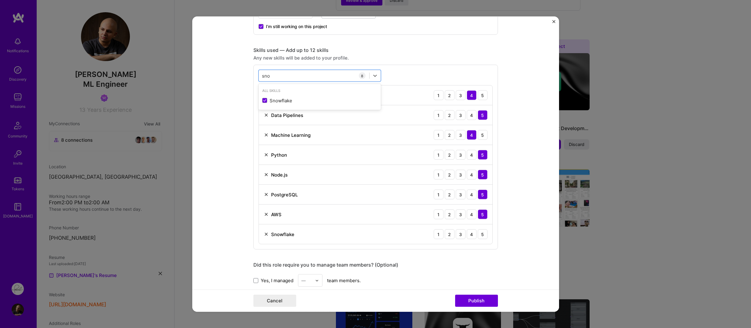
type input "sno"
click at [244, 103] on form "Editing suggested project This project is suggested based on your LinkedIn, res…" at bounding box center [375, 164] width 367 height 295
click at [468, 237] on div "4" at bounding box center [472, 234] width 10 height 10
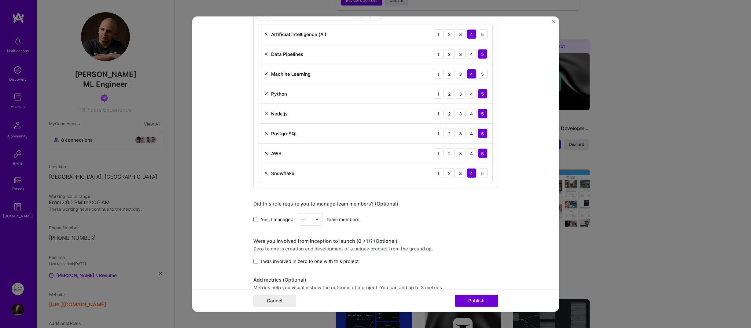
scroll to position [367, 0]
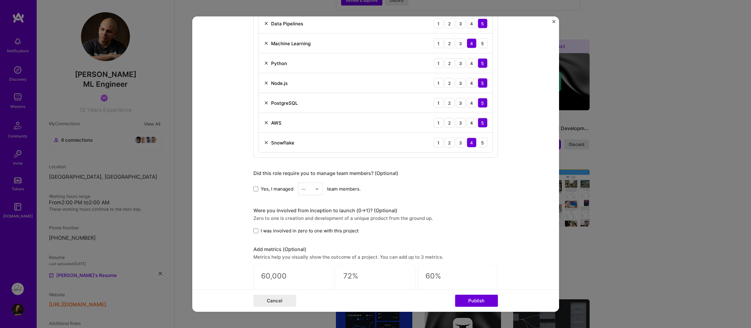
click at [278, 190] on span "Yes, I managed" at bounding box center [277, 188] width 33 height 6
click at [0, 0] on input "Yes, I managed" at bounding box center [0, 0] width 0 height 0
click at [278, 190] on span "Yes, I managed" at bounding box center [277, 188] width 33 height 6
click at [0, 0] on input "Yes, I managed" at bounding box center [0, 0] width 0 height 0
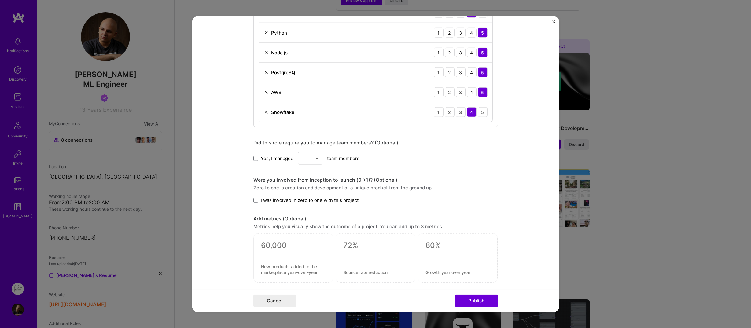
click at [239, 200] on form "Editing suggested project This project is suggested based on your LinkedIn, res…" at bounding box center [375, 164] width 367 height 295
click at [263, 202] on span "I was involved in zero to one with this project" at bounding box center [310, 200] width 98 height 6
click at [0, 0] on input "I was involved in zero to one with this project" at bounding box center [0, 0] width 0 height 0
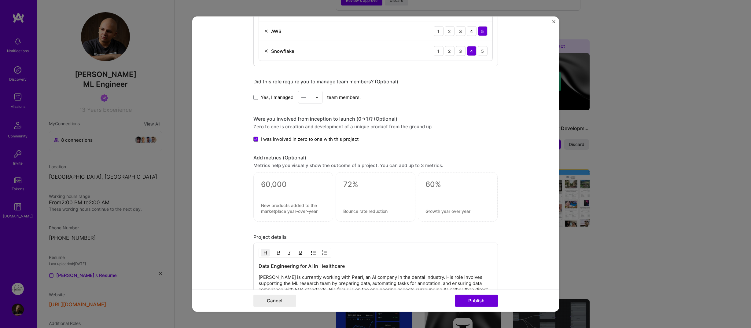
click at [243, 205] on form "Editing suggested project This project is suggested based on your LinkedIn, res…" at bounding box center [375, 164] width 367 height 295
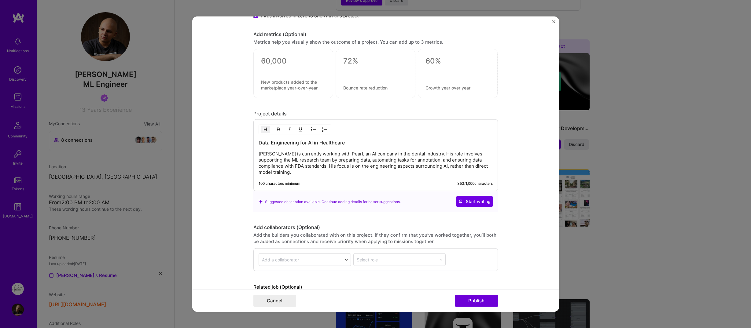
scroll to position [612, 0]
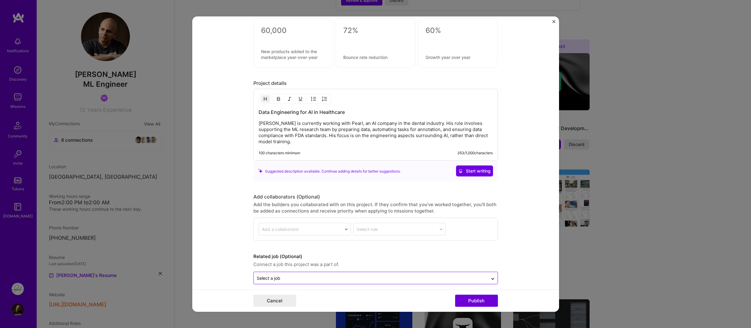
click at [322, 272] on div "Select a job" at bounding box center [371, 278] width 234 height 12
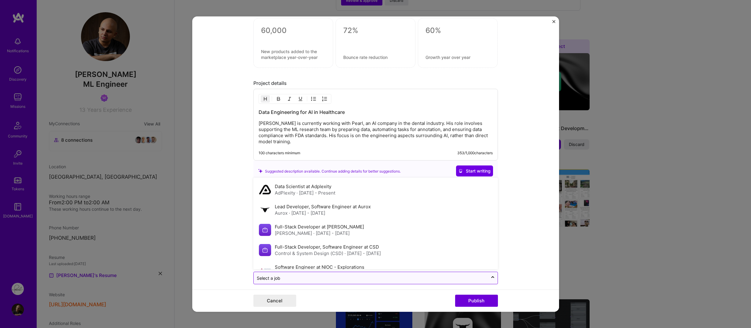
click at [320, 275] on input "text" at bounding box center [371, 278] width 228 height 6
click at [313, 281] on form "Editing suggested project This project is suggested based on your LinkedIn, res…" at bounding box center [375, 164] width 367 height 295
click at [377, 276] on div at bounding box center [371, 278] width 228 height 8
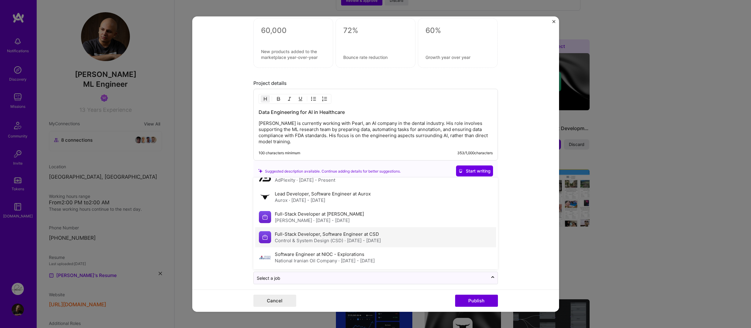
scroll to position [0, 0]
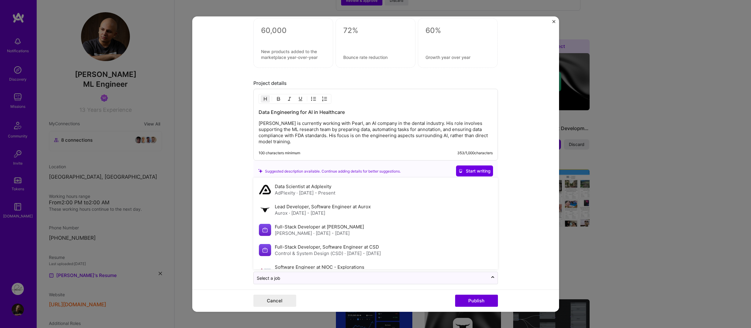
click at [208, 179] on form "Editing suggested project This project is suggested based on your LinkedIn, res…" at bounding box center [375, 164] width 367 height 295
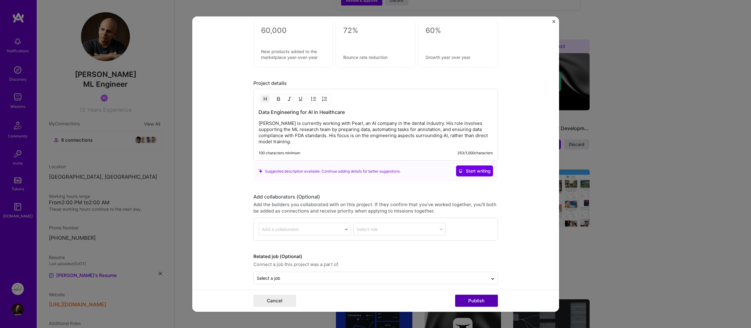
click at [475, 302] on button "Publish" at bounding box center [476, 301] width 43 height 12
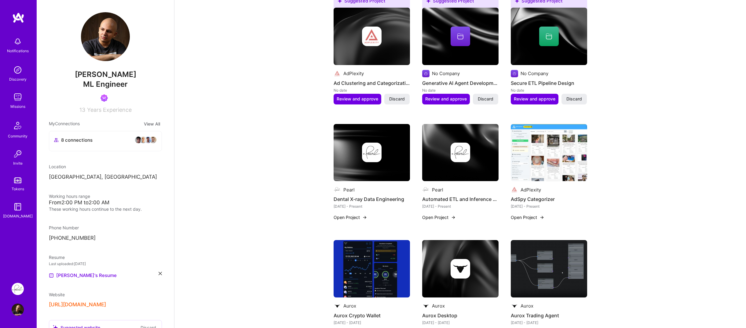
click at [357, 162] on div at bounding box center [372, 153] width 76 height 20
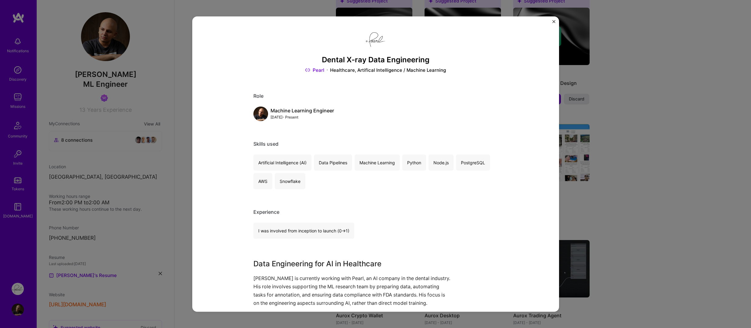
click at [614, 136] on div "Dental X-ray Data Engineering Pearl Healthcare, Artifical Intelligence / Machin…" at bounding box center [375, 164] width 751 height 328
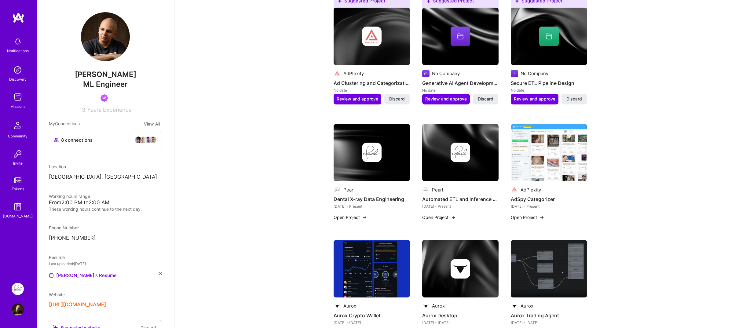
click at [380, 165] on img at bounding box center [372, 152] width 76 height 57
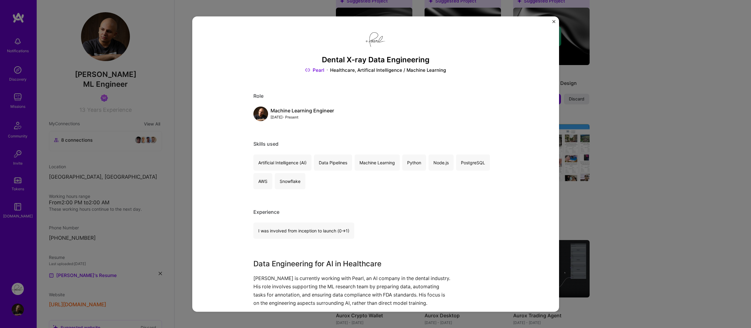
click at [648, 118] on div "Dental X-ray Data Engineering Pearl Healthcare, Artifical Intelligence / Machin…" at bounding box center [375, 164] width 751 height 328
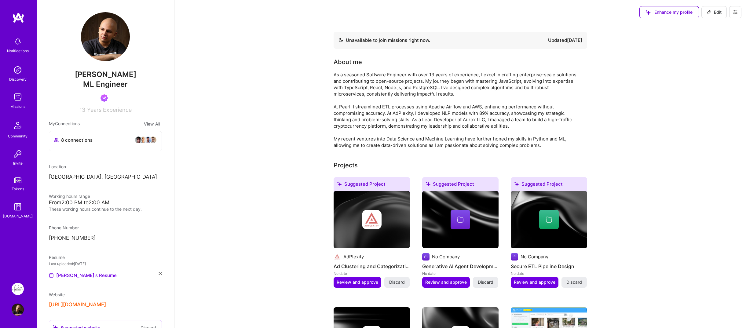
click at [702, 12] on button "Edit" at bounding box center [714, 12] width 25 height 12
select select "TR"
select select "Not Available"
select select "1 Month"
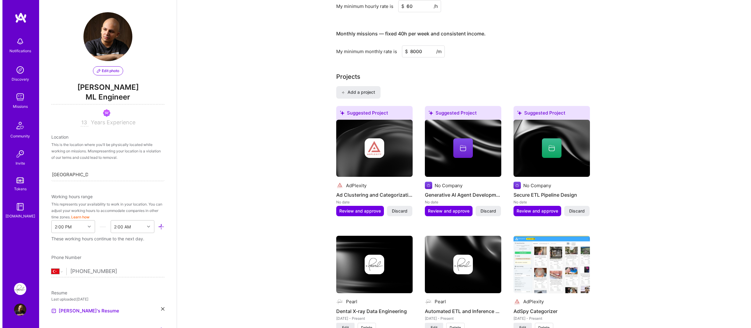
scroll to position [489, 0]
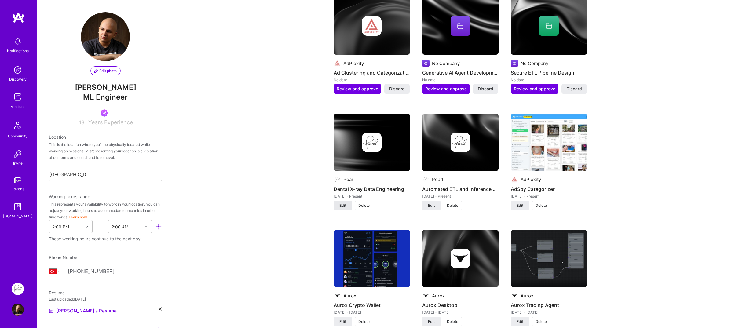
click at [350, 207] on button "Edit" at bounding box center [343, 206] width 18 height 10
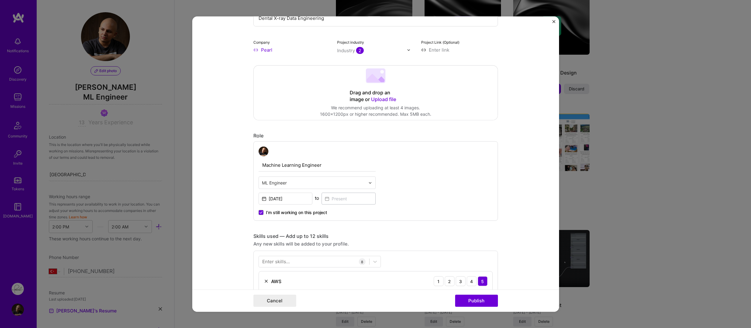
scroll to position [0, 0]
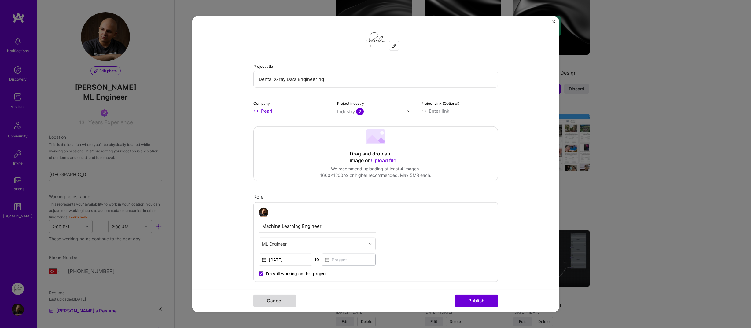
click at [280, 303] on button "Cancel" at bounding box center [274, 301] width 43 height 12
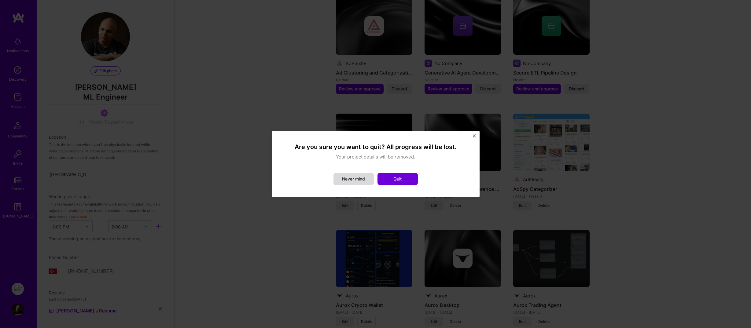
click at [363, 180] on button "Never mind" at bounding box center [353, 179] width 40 height 12
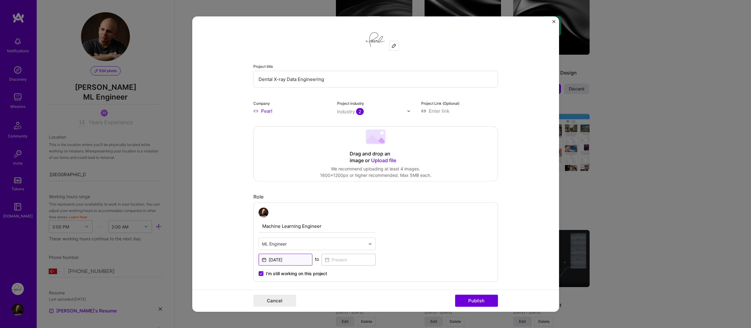
click at [294, 259] on input "[DATE]" at bounding box center [286, 260] width 54 height 12
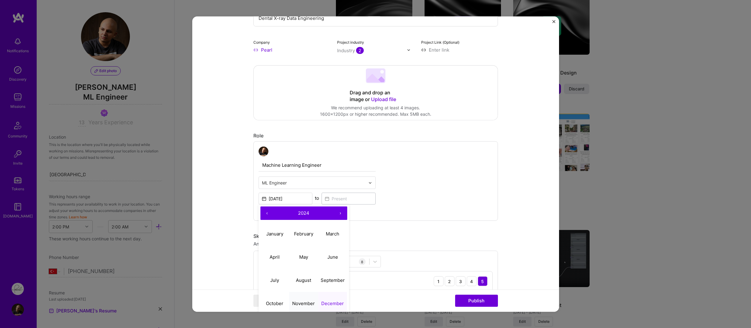
click at [303, 298] on button "November" at bounding box center [303, 303] width 29 height 23
type input "[DATE]"
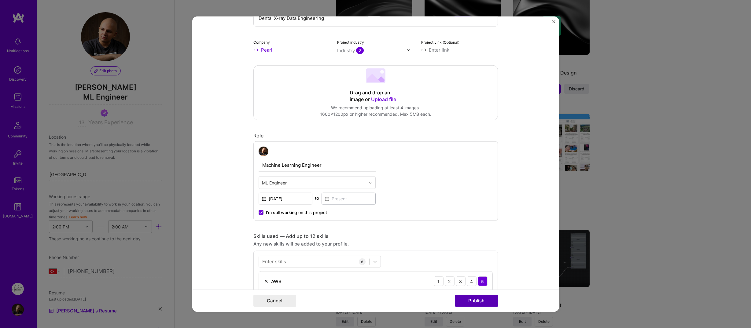
click at [463, 304] on button "Publish" at bounding box center [476, 301] width 43 height 12
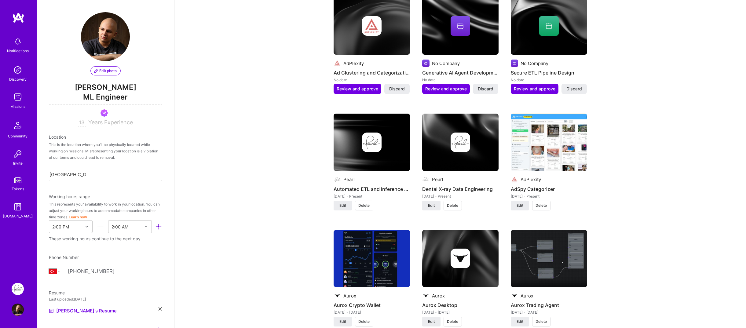
click at [460, 163] on img at bounding box center [460, 142] width 76 height 57
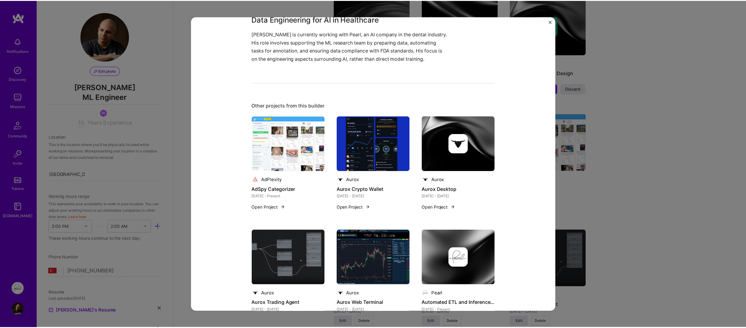
scroll to position [61, 0]
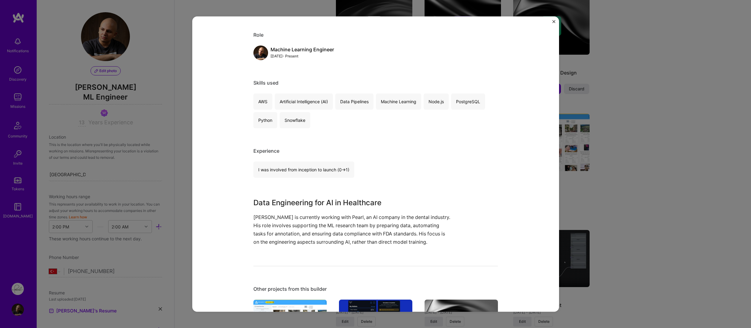
click at [646, 185] on div "Dental X-ray Data Engineering Pearl Healthcare, Artifical Intelligence / Machin…" at bounding box center [375, 164] width 751 height 328
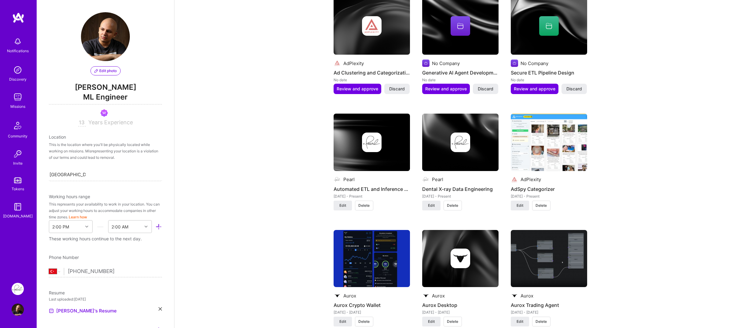
click at [448, 207] on span "Delete" at bounding box center [452, 206] width 11 height 6
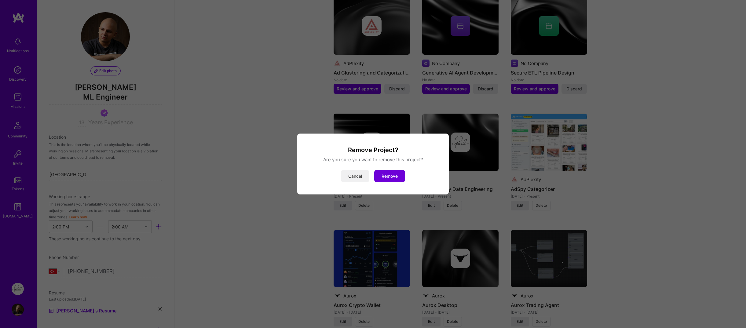
click at [356, 179] on button "Cancel" at bounding box center [355, 176] width 28 height 12
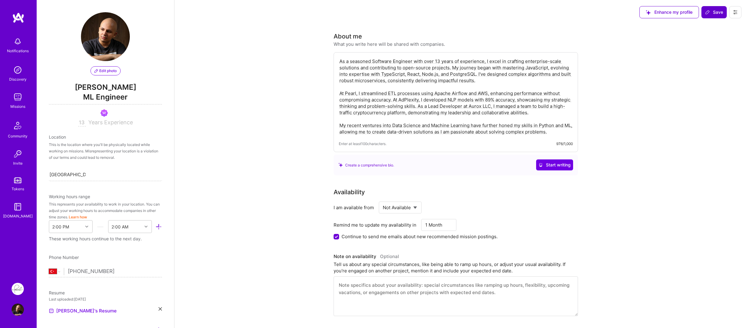
click at [710, 16] on button "Save" at bounding box center [714, 12] width 25 height 12
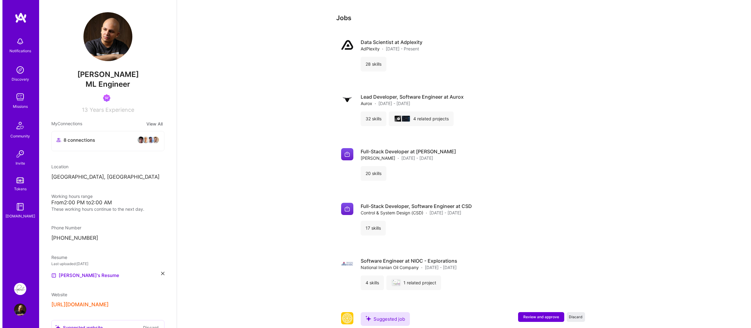
scroll to position [804, 0]
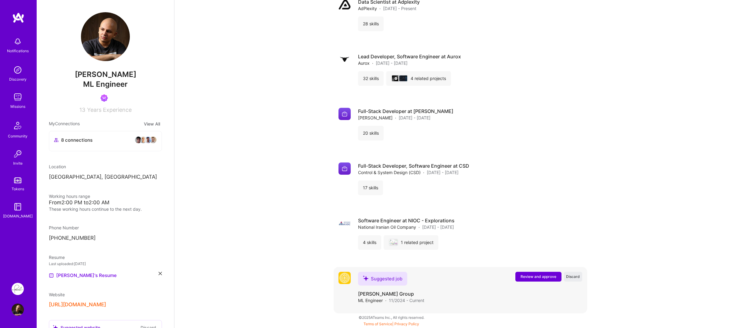
click at [534, 279] on span "Review and approve" at bounding box center [539, 276] width 36 height 5
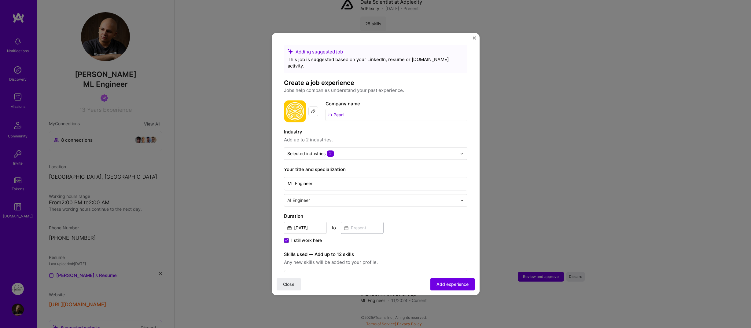
click at [335, 120] on div "Adding suggested job This job is suggested based on your LinkedIn, resume or [D…" at bounding box center [375, 313] width 183 height 536
click at [346, 110] on input "Pearl" at bounding box center [396, 115] width 142 height 12
click at [339, 109] on input "Pearl" at bounding box center [396, 115] width 142 height 12
click at [330, 126] on div "Pearl [DOMAIN_NAME]" at bounding box center [359, 132] width 92 height 17
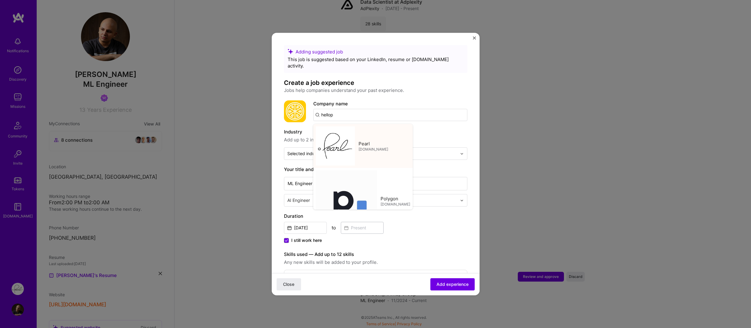
type input "Pearl"
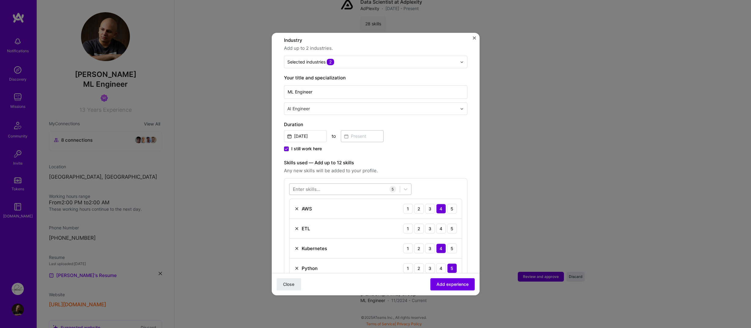
scroll to position [183, 0]
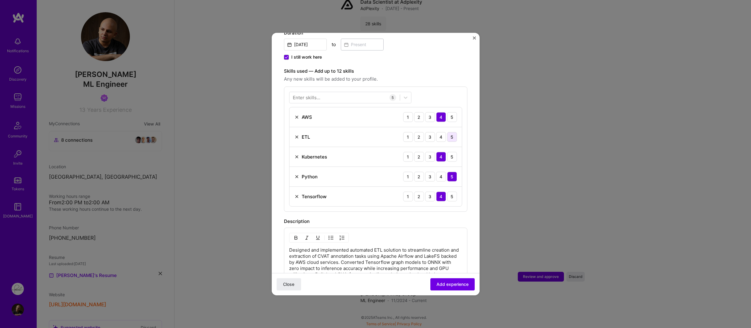
click at [447, 132] on div "5" at bounding box center [452, 137] width 10 height 10
click at [450, 114] on div "5" at bounding box center [452, 117] width 10 height 10
click at [447, 152] on div "5" at bounding box center [452, 157] width 10 height 10
click at [297, 194] on img at bounding box center [296, 196] width 5 height 5
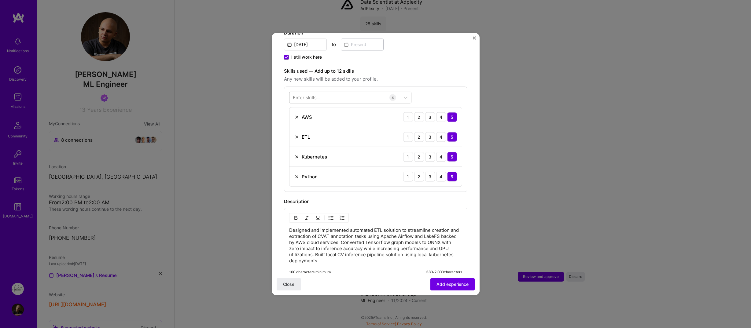
click at [334, 93] on div at bounding box center [344, 98] width 110 height 10
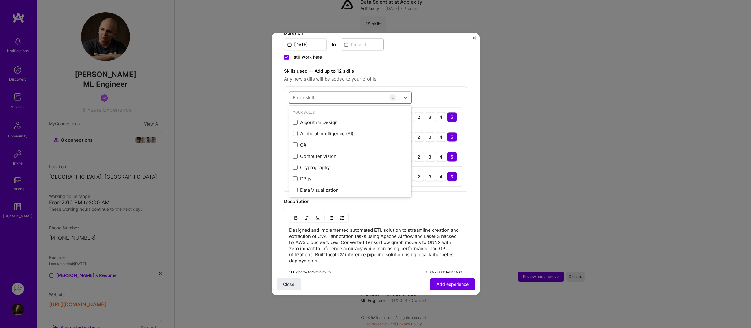
click at [334, 93] on div at bounding box center [344, 98] width 110 height 10
click at [335, 93] on div at bounding box center [344, 98] width 110 height 10
click at [317, 119] on div "Machine Learning" at bounding box center [350, 122] width 115 height 6
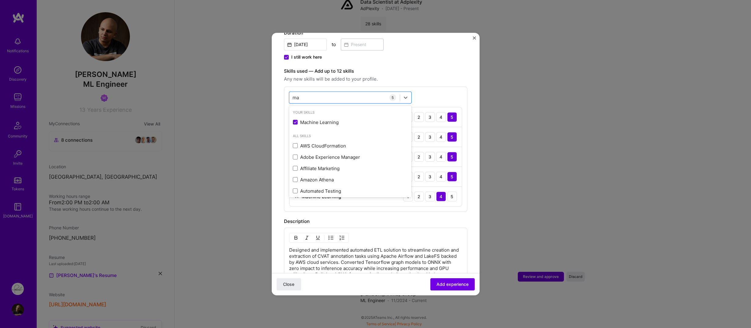
click at [444, 200] on div "AWS 1 2 3 4 5 ETL 1 2 3 4 5 Kubernetes 1 2 3 4 5 Python 1 2 3 4 5 Machine Learn…" at bounding box center [375, 157] width 173 height 100
click at [375, 93] on div "ma ma" at bounding box center [344, 98] width 110 height 10
click at [321, 93] on div "ma ma" at bounding box center [344, 98] width 110 height 10
click at [300, 93] on div "ma ma" at bounding box center [344, 98] width 110 height 10
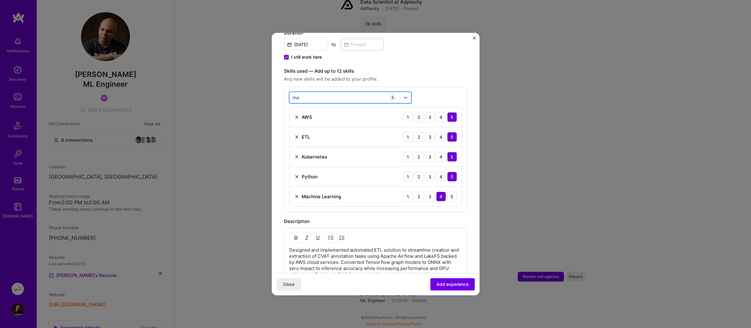
click at [295, 94] on input "ma" at bounding box center [295, 97] width 7 height 6
click at [295, 120] on span at bounding box center [295, 122] width 5 height 5
click at [0, 0] on input "checkbox" at bounding box center [0, 0] width 0 height 0
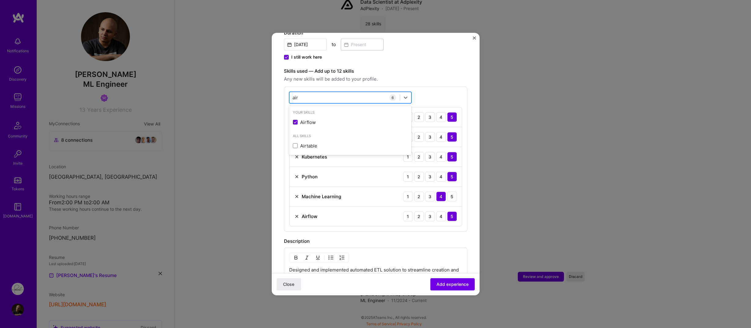
click at [295, 94] on input "air" at bounding box center [295, 97] width 6 height 6
click at [296, 120] on span at bounding box center [295, 122] width 5 height 5
click at [0, 0] on input "checkbox" at bounding box center [0, 0] width 0 height 0
type input "sno"
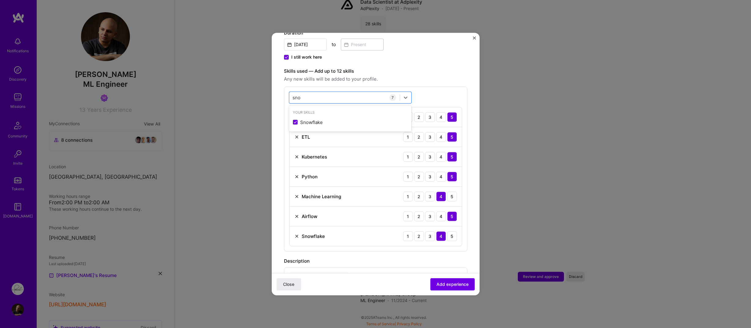
click at [455, 75] on span "Any new skills will be added to your profile." at bounding box center [375, 78] width 183 height 7
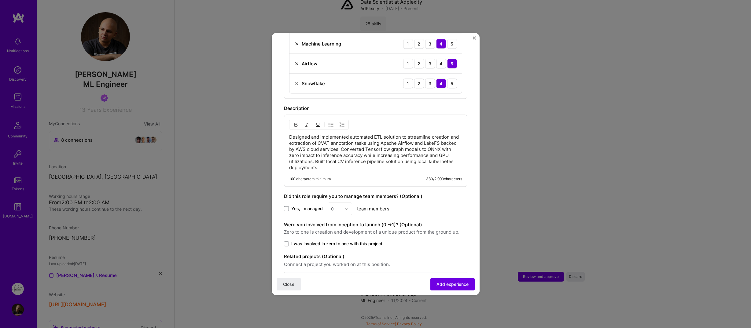
scroll to position [354, 0]
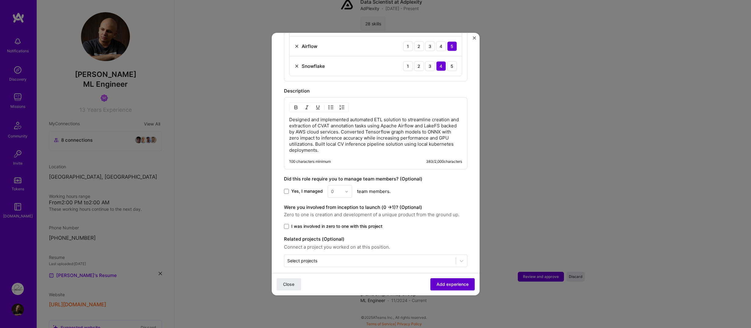
click at [439, 282] on span "Add experience" at bounding box center [452, 284] width 32 height 6
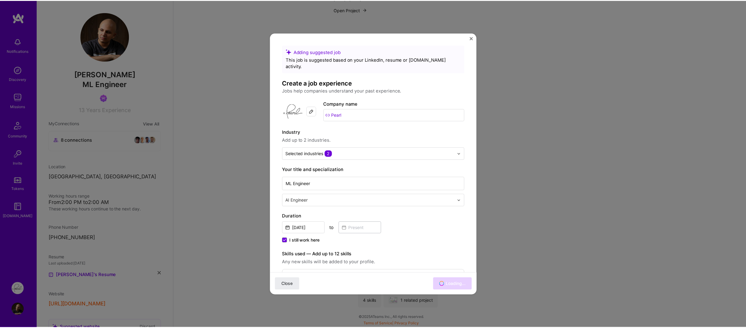
scroll to position [746, 0]
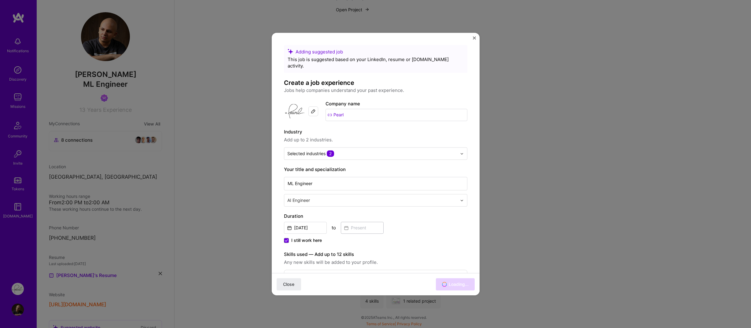
click at [229, 211] on div "Adding suggested job This job is suggested based on your LinkedIn, resume or [D…" at bounding box center [375, 164] width 751 height 328
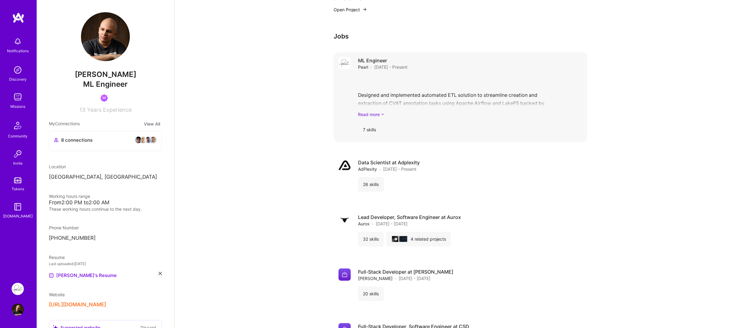
click at [395, 112] on link "Read more" at bounding box center [470, 114] width 224 height 6
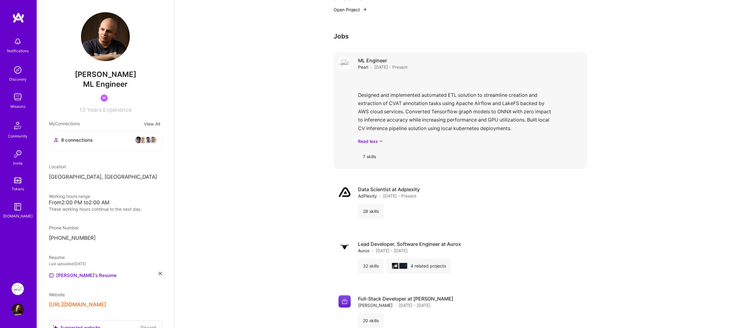
click at [366, 156] on div "7 skills" at bounding box center [369, 156] width 23 height 15
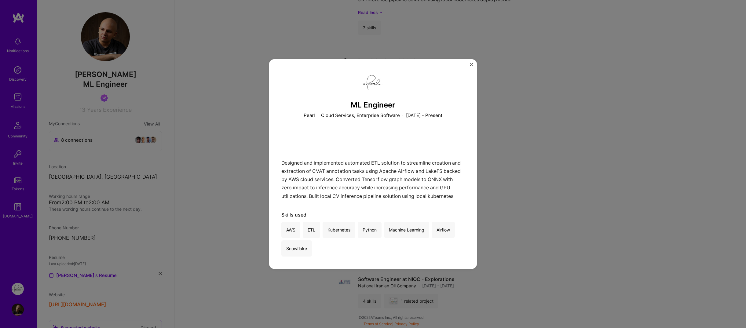
click at [259, 169] on div "ML Engineer Pearl · Cloud Services, Enterprise Software · [DATE] - Present Desi…" at bounding box center [373, 164] width 746 height 328
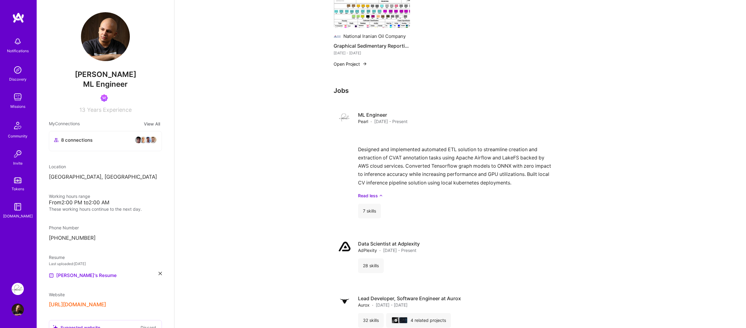
scroll to position [752, 0]
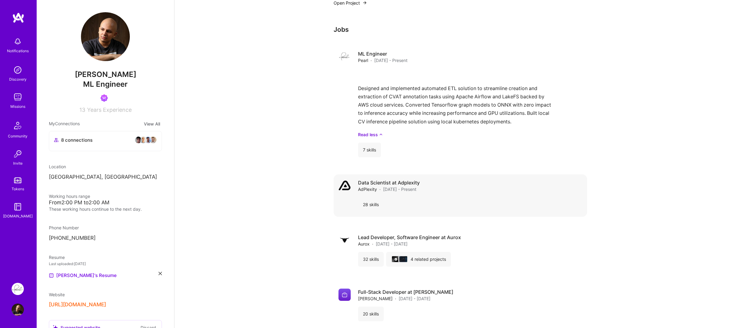
click at [387, 189] on span "[DATE] - Present" at bounding box center [399, 189] width 33 height 6
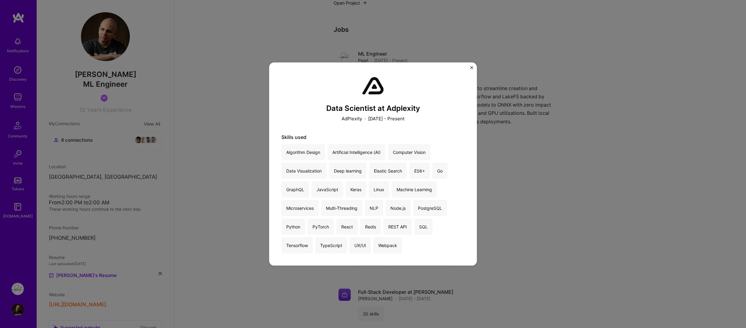
click at [542, 142] on div "Data Scientist at Adplexity AdPlexity · [DATE] - Present Skills used Algorithm …" at bounding box center [373, 164] width 746 height 328
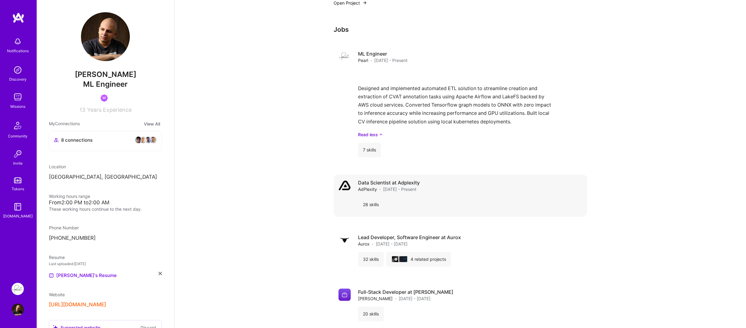
click at [370, 204] on div "28 skills" at bounding box center [371, 204] width 26 height 15
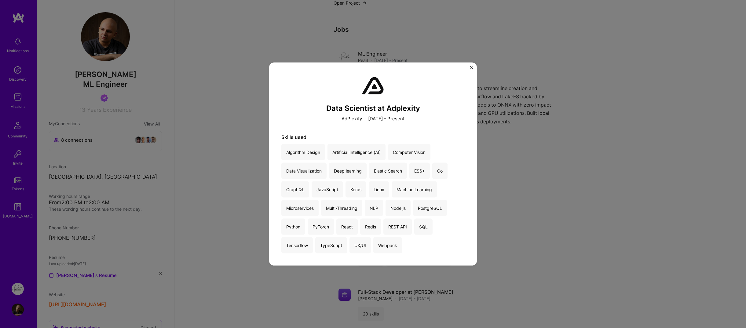
click at [616, 97] on div "Data Scientist at Adplexity AdPlexity · [DATE] - Present Skills used Algorithm …" at bounding box center [373, 164] width 746 height 328
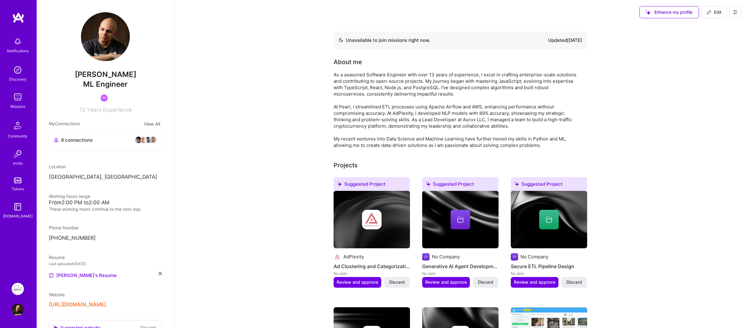
click at [708, 16] on button "Edit" at bounding box center [714, 12] width 25 height 12
select select "TR"
select select "Not Available"
select select "1 Month"
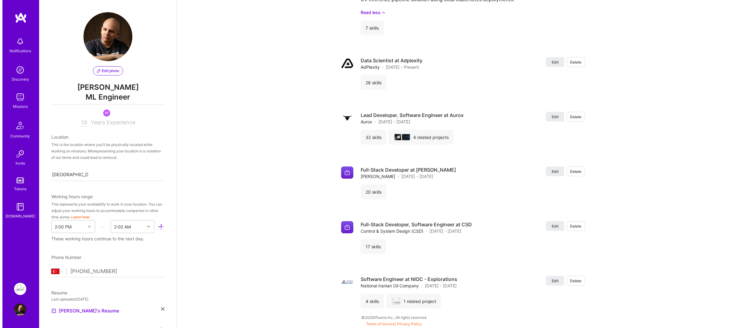
scroll to position [1127, 0]
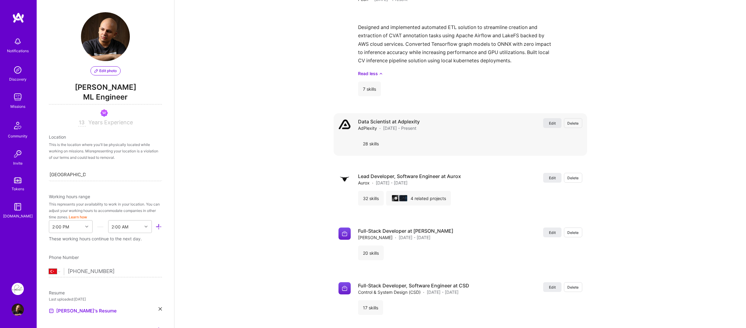
click at [550, 123] on span "Edit" at bounding box center [552, 123] width 7 height 5
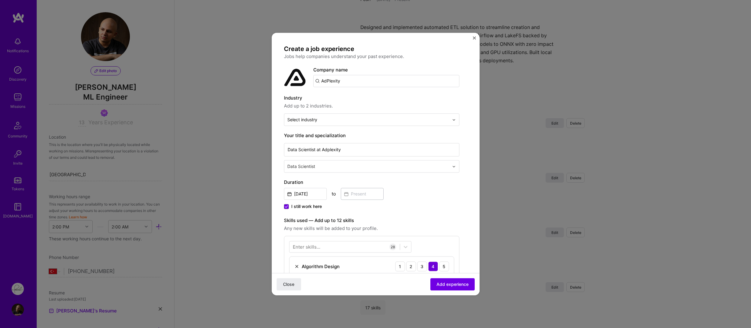
click at [303, 204] on span "I still work here" at bounding box center [306, 207] width 31 height 6
click at [0, 0] on input "I still work here" at bounding box center [0, 0] width 0 height 0
click at [356, 196] on input at bounding box center [362, 194] width 43 height 12
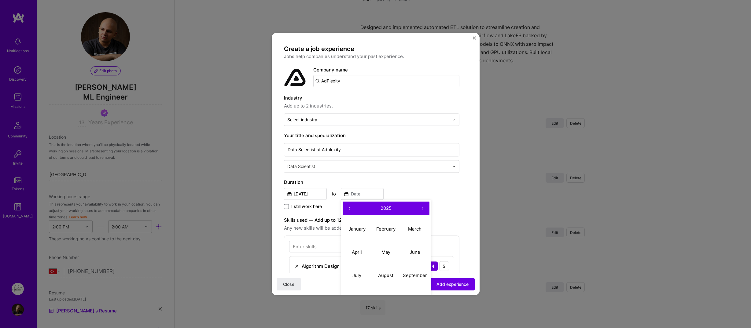
click at [349, 210] on button "‹" at bounding box center [349, 208] width 13 height 13
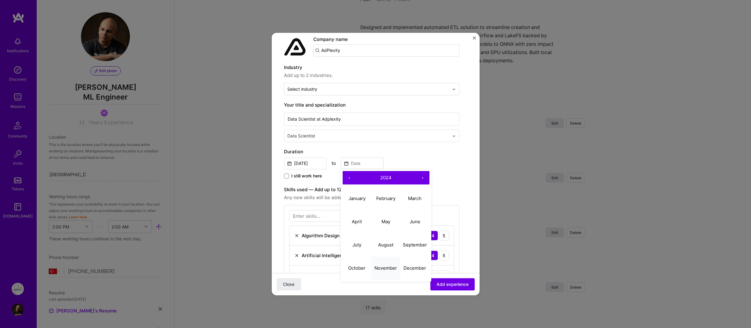
click at [384, 267] on abbr "November" at bounding box center [385, 268] width 23 height 6
type input "[DATE]"
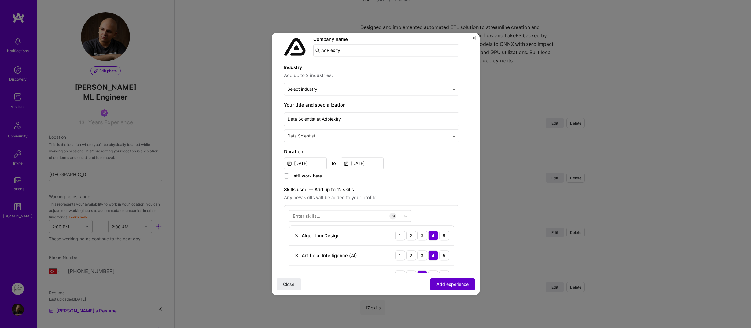
click at [437, 282] on span "Add experience" at bounding box center [452, 284] width 32 height 6
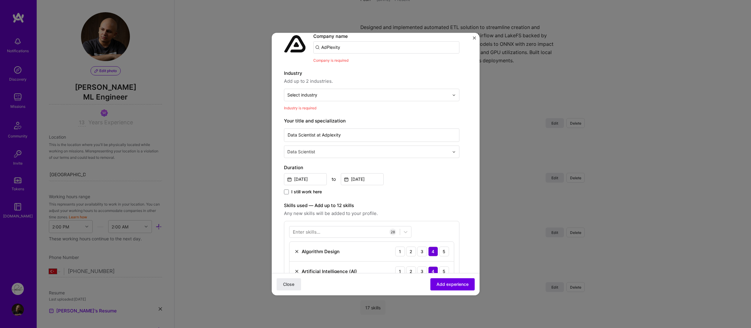
scroll to position [0, 0]
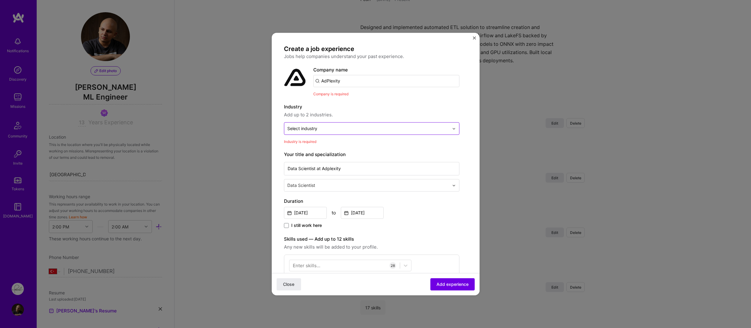
click at [351, 128] on input "text" at bounding box center [368, 128] width 162 height 6
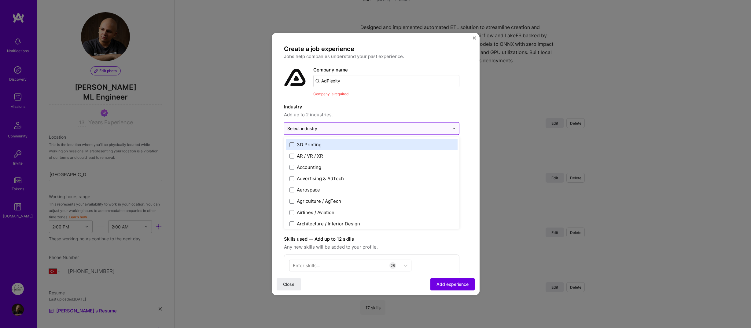
type input "a"
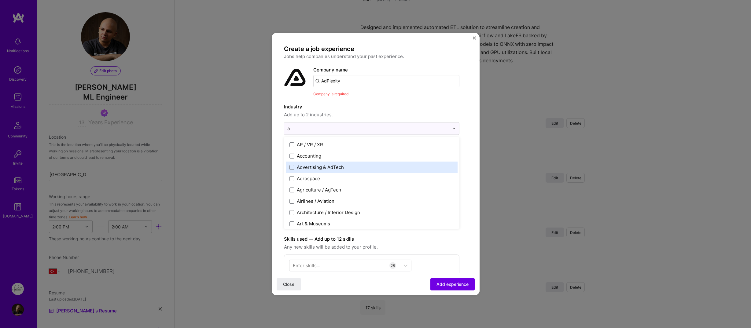
click at [333, 167] on div "Advertising & AdTech" at bounding box center [320, 167] width 47 height 6
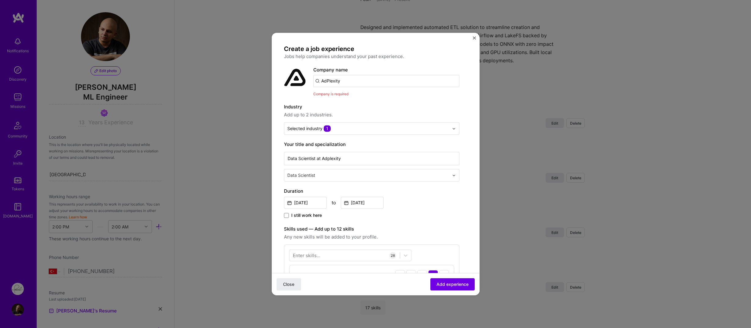
click at [358, 111] on div "Industry Add up to 2 industries." at bounding box center [371, 110] width 175 height 15
click at [352, 82] on input "AdPlexity" at bounding box center [386, 81] width 146 height 12
click at [353, 80] on input "AdPlexitya" at bounding box center [386, 81] width 146 height 12
type input "AdPlexity"
click at [334, 98] on span "AdPlexity" at bounding box center [342, 96] width 20 height 6
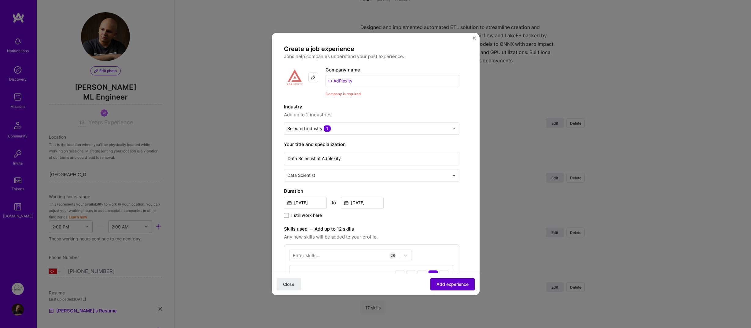
click at [438, 282] on span "Add experience" at bounding box center [452, 284] width 32 height 6
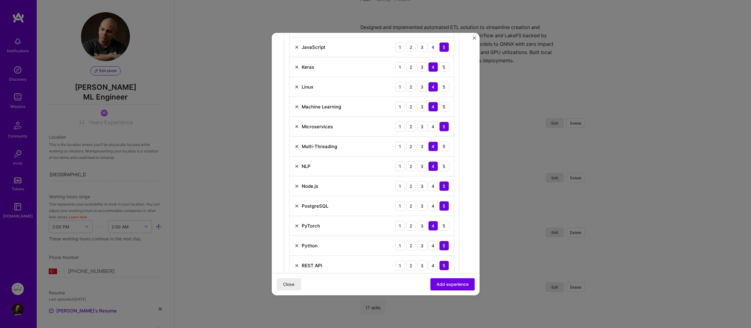
scroll to position [732, 0]
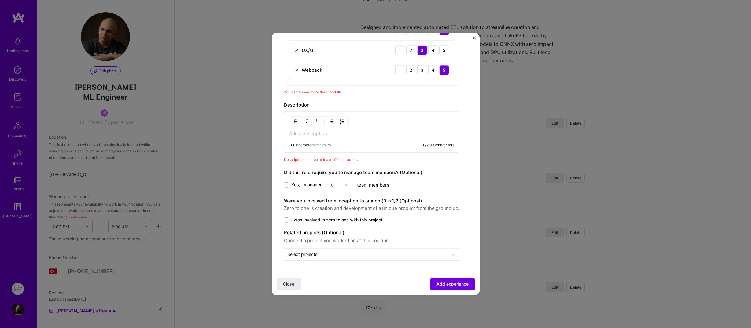
click at [326, 138] on div "100 characters minimum 0 / 2,000 characters" at bounding box center [371, 132] width 175 height 42
click at [326, 133] on p at bounding box center [371, 134] width 165 height 6
click at [338, 156] on div "Description 100 characters minimum 0 / 2,000 characters Description must be at …" at bounding box center [371, 131] width 175 height 61
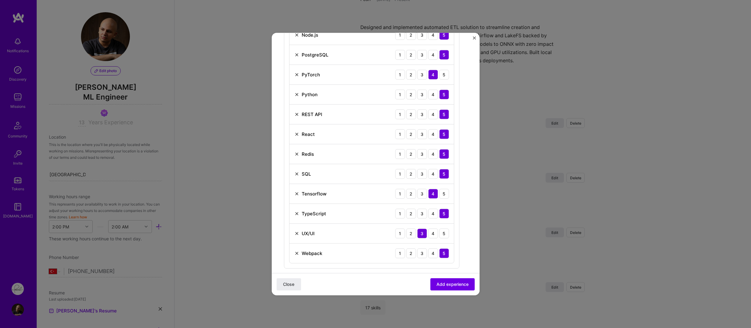
scroll to position [610, 0]
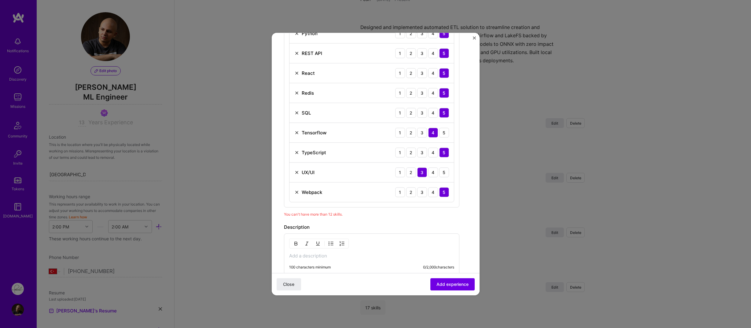
click at [296, 174] on img at bounding box center [296, 172] width 5 height 5
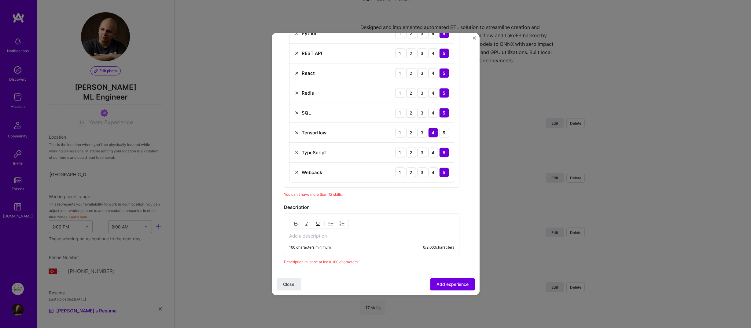
click at [296, 134] on img at bounding box center [296, 132] width 5 height 5
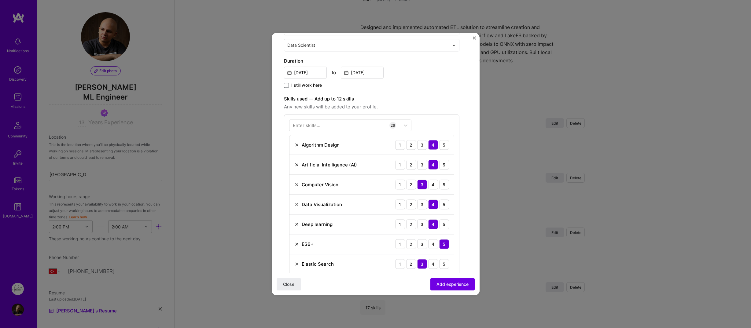
scroll to position [152, 0]
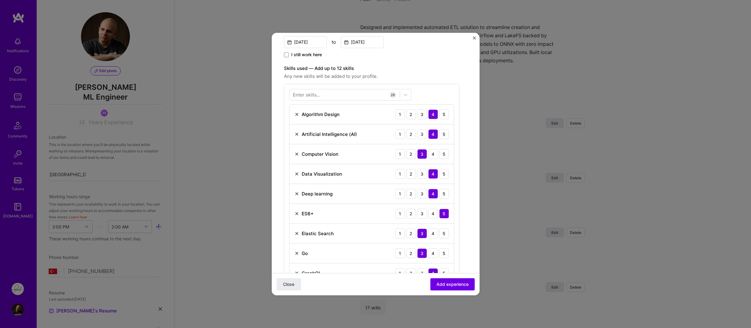
click at [296, 165] on div "Data Visualization 1 2 3 4 5" at bounding box center [371, 174] width 164 height 20
click at [298, 145] on div "Computer Vision 1 2 3 4 5" at bounding box center [371, 154] width 164 height 20
click at [296, 145] on div "Computer Vision 1 2 3 4 5" at bounding box center [371, 154] width 164 height 20
click at [299, 117] on div "Algorithm Design" at bounding box center [316, 114] width 45 height 6
click at [297, 115] on img at bounding box center [296, 114] width 5 height 5
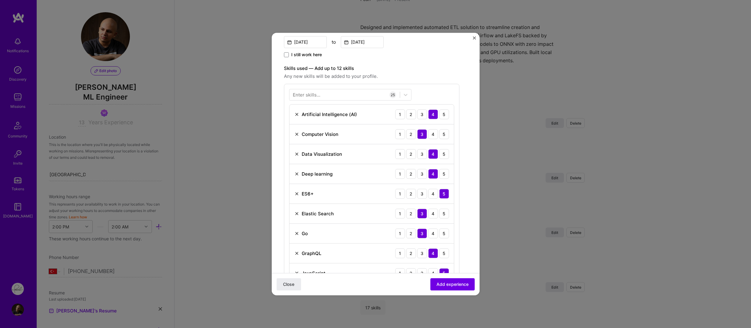
click at [297, 115] on img at bounding box center [296, 114] width 5 height 5
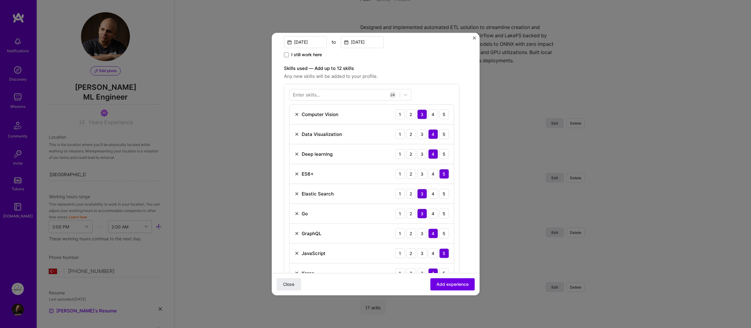
click at [297, 175] on img at bounding box center [296, 173] width 5 height 5
click at [296, 174] on img at bounding box center [296, 173] width 5 height 5
click at [295, 193] on img at bounding box center [296, 193] width 5 height 5
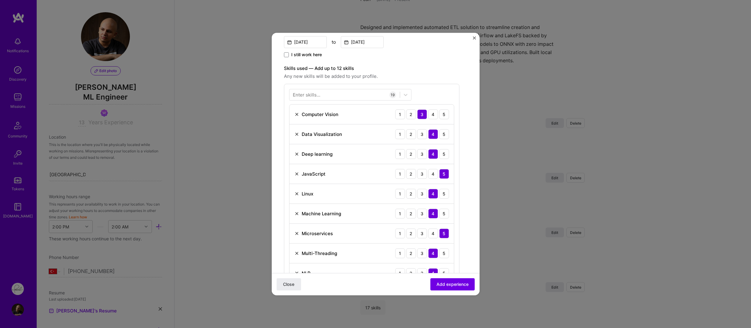
click at [295, 193] on img at bounding box center [296, 193] width 5 height 5
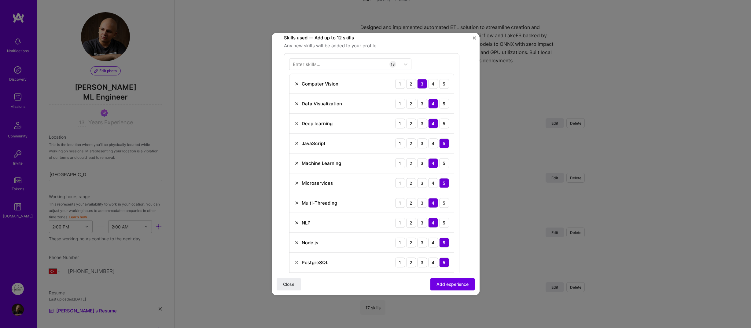
click at [295, 145] on img at bounding box center [296, 143] width 5 height 5
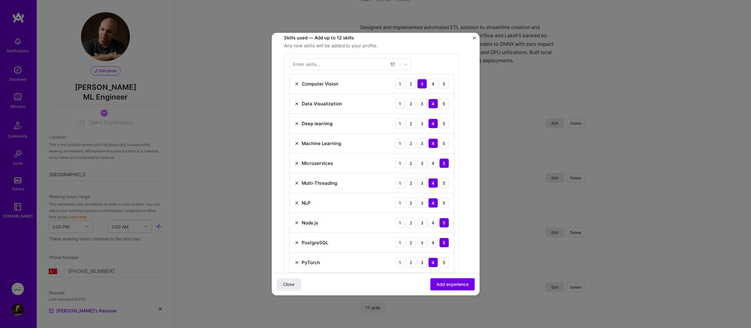
click at [295, 183] on img at bounding box center [296, 183] width 5 height 5
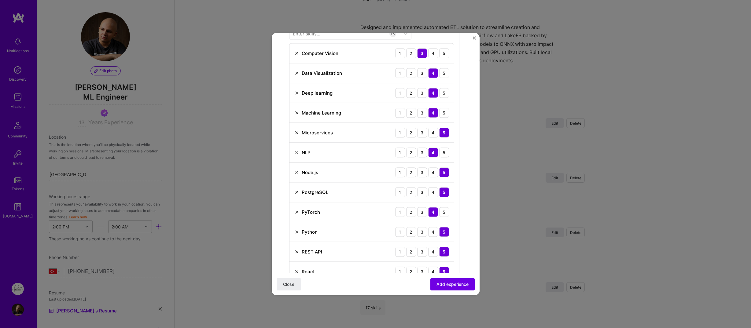
click at [296, 255] on div "REST API" at bounding box center [308, 252] width 28 height 6
click at [296, 252] on img at bounding box center [296, 251] width 5 height 5
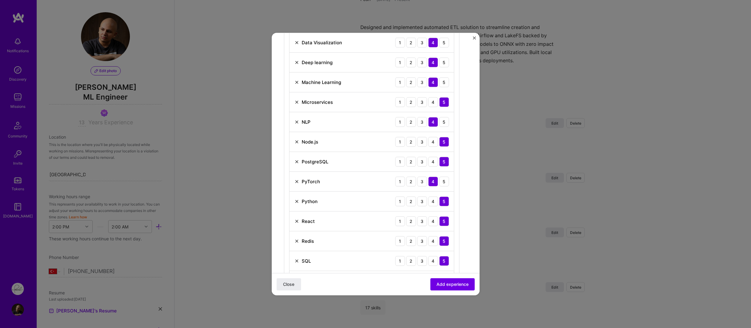
click at [295, 242] on img at bounding box center [296, 241] width 5 height 5
click at [295, 241] on img at bounding box center [296, 241] width 5 height 5
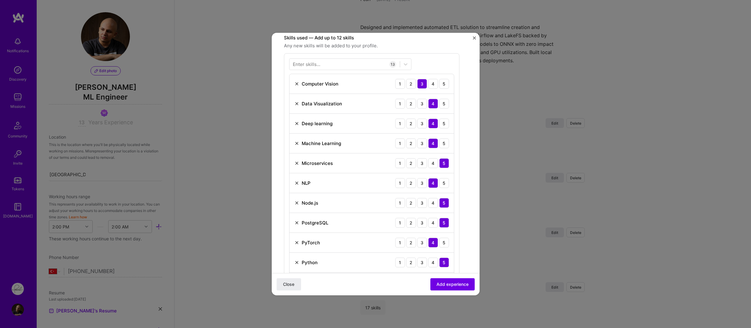
scroll to position [274, 0]
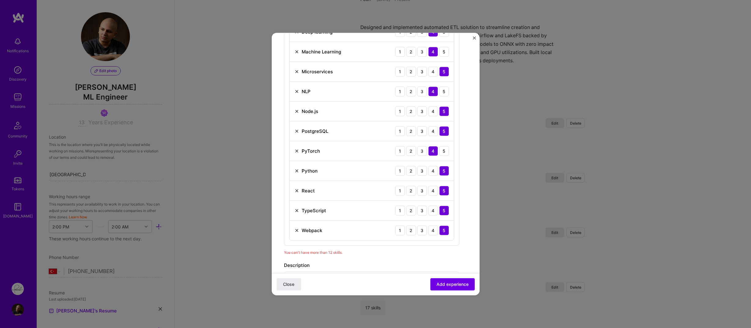
click at [297, 230] on img at bounding box center [296, 230] width 5 height 5
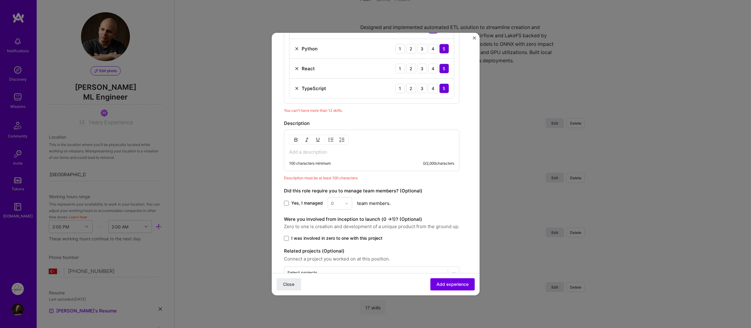
click at [352, 151] on p at bounding box center [371, 152] width 165 height 6
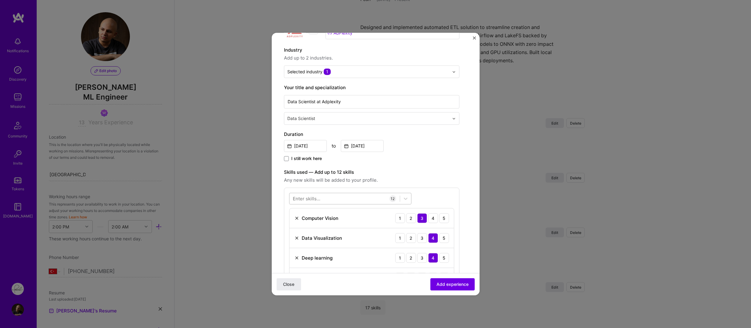
scroll to position [0, 0]
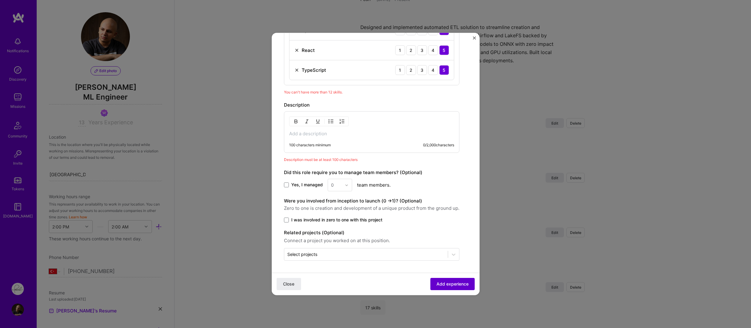
click at [437, 284] on span "Add experience" at bounding box center [452, 284] width 32 height 6
click at [356, 141] on div "100 characters minimum 0 / 2,000 characters" at bounding box center [371, 132] width 175 height 42
click at [361, 135] on p at bounding box center [371, 134] width 165 height 6
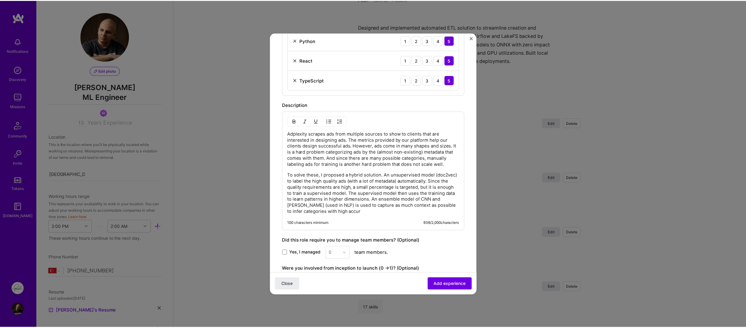
scroll to position [479, 0]
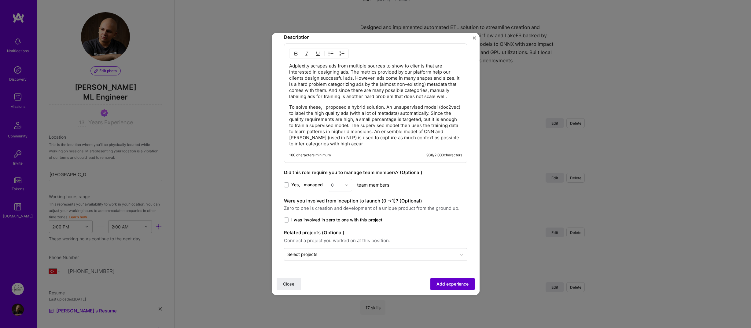
click at [438, 281] on span "Add experience" at bounding box center [452, 284] width 32 height 6
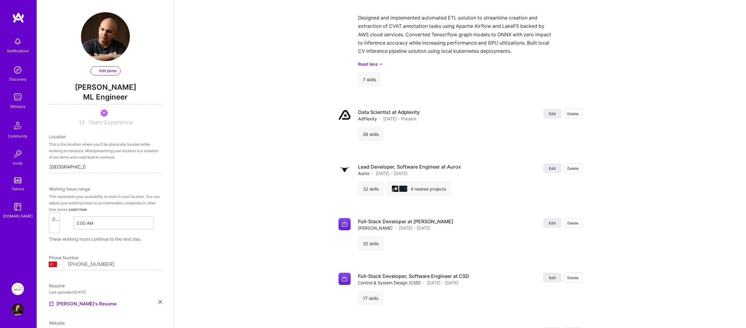
select select "TR"
select select "Not Available"
select select "1 Month"
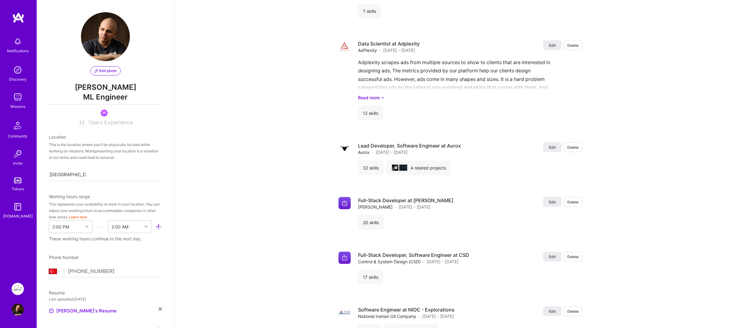
scroll to position [1236, 0]
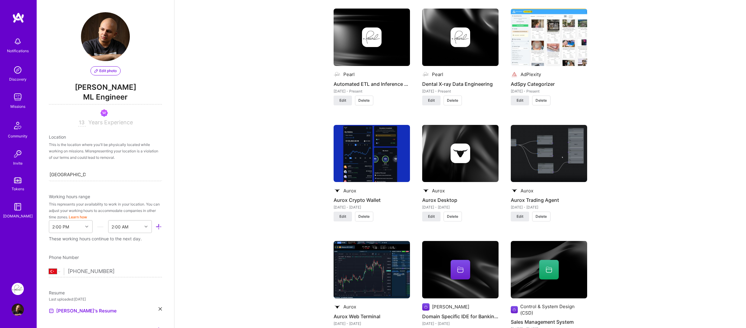
scroll to position [0, 0]
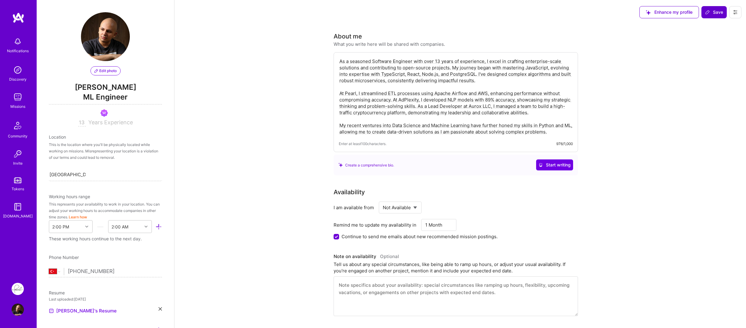
click at [710, 16] on button "Save" at bounding box center [714, 12] width 25 height 12
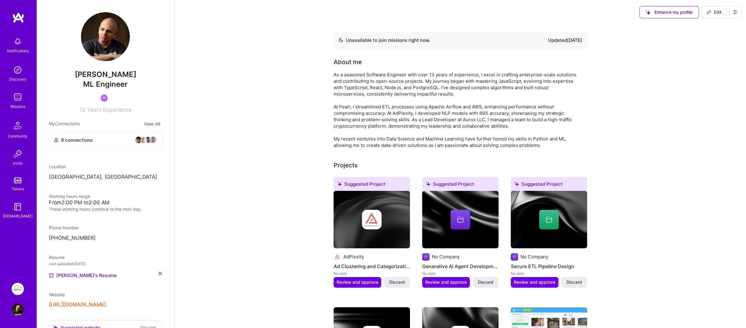
click at [721, 10] on span "Edit" at bounding box center [714, 12] width 15 height 6
select select "TR"
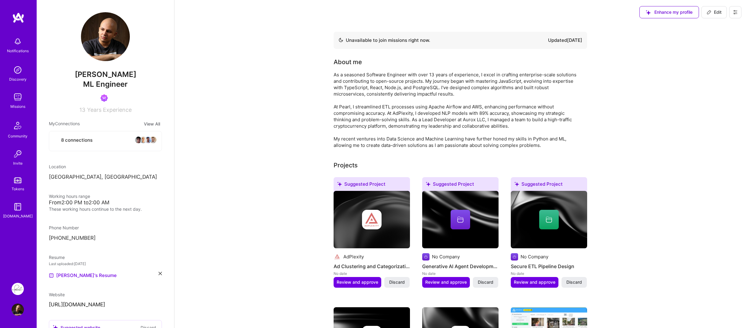
select select "Not Available"
select select "1 Month"
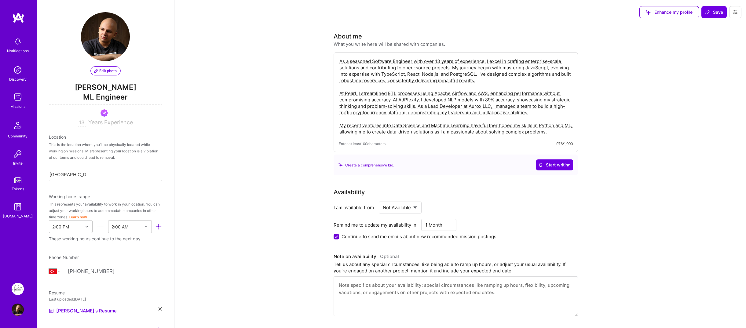
click at [374, 166] on div "Create a comprehensive bio." at bounding box center [367, 165] width 56 height 6
click at [552, 167] on span "Start writing" at bounding box center [555, 165] width 32 height 6
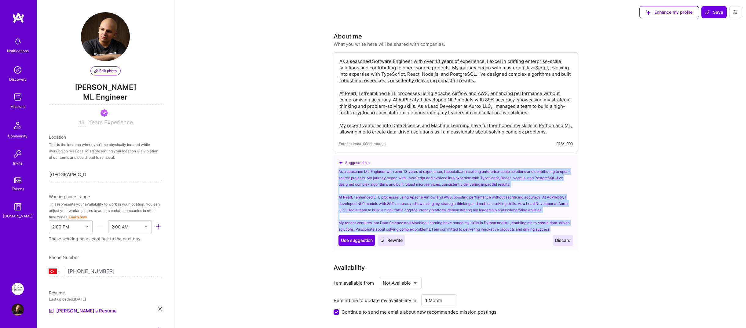
drag, startPoint x: 555, startPoint y: 230, endPoint x: 339, endPoint y: 174, distance: 223.7
click at [339, 174] on div "As a seasoned ML Engineer with over 13 years of experience, I specialize in cra…" at bounding box center [456, 200] width 235 height 64
copy div "As a seasoned ML Engineer with over 13 years of experience, I specialize in cra…"
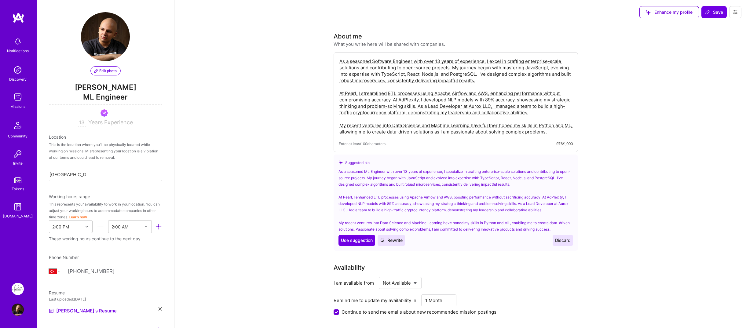
click at [439, 119] on textarea "As a seasoned Software Engineer with over 13 years of experience, I excel in cr…" at bounding box center [456, 96] width 234 height 78
paste textarea "ML Engineer with over 13 years of experience, I specialize in crafting enterpri…"
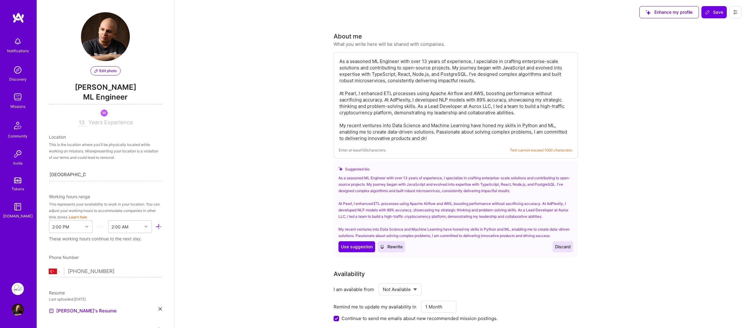
drag, startPoint x: 436, startPoint y: 133, endPoint x: 438, endPoint y: 136, distance: 4.0
click at [438, 136] on textarea "As a seasoned ML Engineer with over 13 years of experience, I specialize in cra…" at bounding box center [456, 99] width 234 height 85
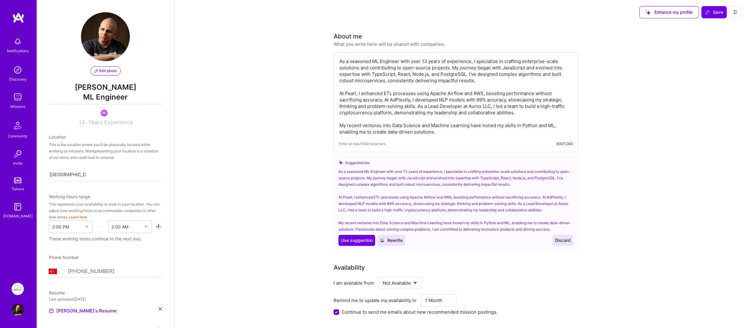
click at [456, 98] on textarea "As a seasoned ML Engineer with over 13 years of experience, I specialize in cra…" at bounding box center [456, 96] width 234 height 78
click at [457, 86] on textarea "As a seasoned ML Engineer with over 13 years of experience, I specialize in cra…" at bounding box center [456, 96] width 234 height 78
drag, startPoint x: 503, startPoint y: 68, endPoint x: 371, endPoint y: 76, distance: 132.0
click at [372, 76] on textarea "As a seasoned ML Engineer with over 13 years of experience, I specialize in cra…" at bounding box center [456, 96] width 234 height 78
click at [464, 74] on textarea "As a seasoned ML Engineer with over 13 years of experience, I specialize in cra…" at bounding box center [456, 96] width 234 height 78
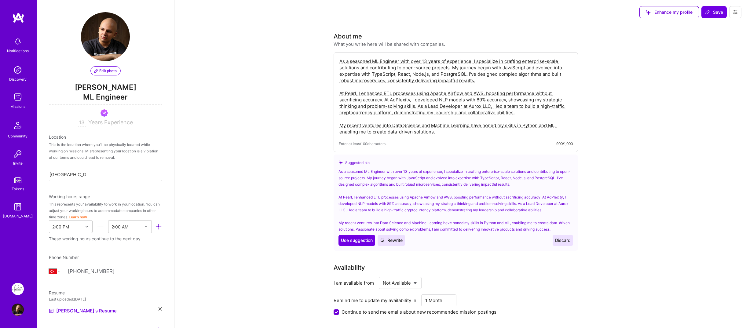
drag, startPoint x: 464, startPoint y: 74, endPoint x: 372, endPoint y: 76, distance: 92.3
click at [372, 76] on textarea "As a seasoned ML Engineer with over 13 years of experience, I specialize in cra…" at bounding box center [456, 96] width 234 height 78
click at [509, 68] on textarea "As a seasoned ML Engineer with over 13 years of experience, I specialize in cra…" at bounding box center [456, 96] width 234 height 78
paste textarea "TypeScript, React, Node.js, and PostgreSQL"
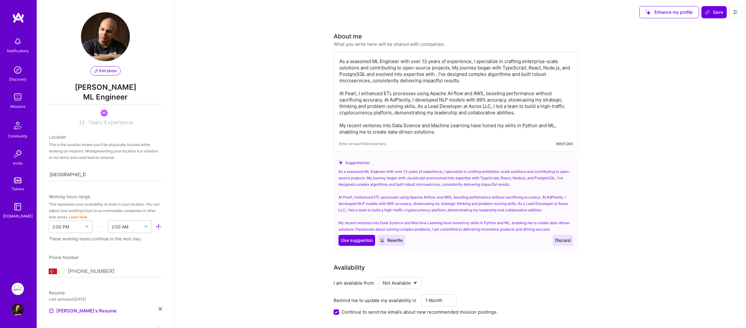
click at [436, 75] on textarea "As a seasoned ML Engineer with over 13 years of experience, I specialize in cra…" at bounding box center [456, 96] width 234 height 78
click at [435, 75] on textarea "As a seasoned ML Engineer with over 13 years of experience, I specialize in cra…" at bounding box center [456, 96] width 234 height 78
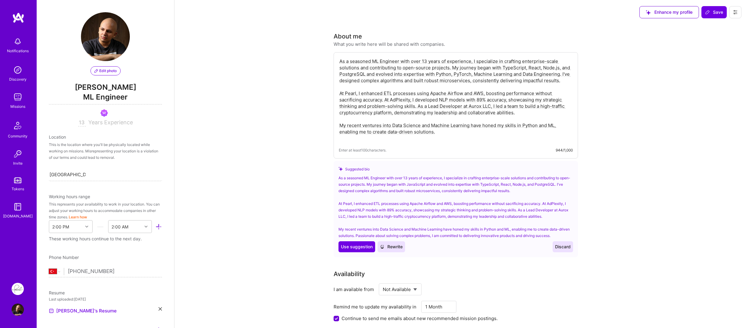
click at [407, 90] on textarea "As a seasoned ML Engineer with over 13 years of experience, I specialize in cra…" at bounding box center [456, 99] width 234 height 85
click at [431, 86] on textarea "As a seasoned ML Engineer with over 13 years of experience, I specialize in cra…" at bounding box center [456, 99] width 234 height 85
click at [444, 119] on textarea "As a seasoned ML Engineer with over 13 years of experience, I specialize in cra…" at bounding box center [456, 99] width 234 height 85
click at [458, 124] on textarea "As a seasoned ML Engineer with over 13 years of experience, I specialize in cra…" at bounding box center [456, 99] width 234 height 85
click at [460, 122] on textarea "As a seasoned ML Engineer with over 13 years of experience, I specialize in cra…" at bounding box center [456, 99] width 234 height 85
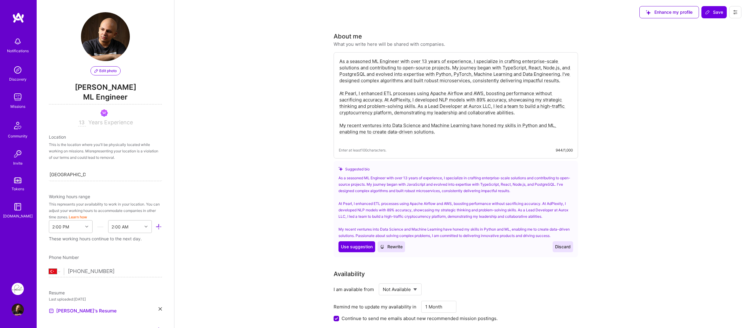
click at [450, 137] on textarea "As a seasoned ML Engineer with over 13 years of experience, I specialize in cra…" at bounding box center [456, 99] width 234 height 85
click at [468, 92] on textarea "As a seasoned ML Engineer with over 13 years of experience, I specialize in cra…" at bounding box center [456, 99] width 234 height 85
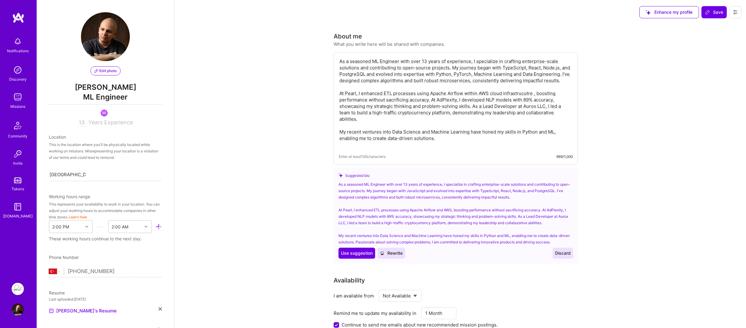
click at [479, 93] on textarea "As a seasoned ML Engineer with over 13 years of experience, I specialize in cra…" at bounding box center [456, 102] width 234 height 91
click at [512, 114] on textarea "As a seasoned ML Engineer with over 13 years of experience, I specialize in cra…" at bounding box center [456, 102] width 234 height 91
click at [501, 120] on textarea "As a seasoned ML Engineer with over 13 years of experience, I specialize in cra…" at bounding box center [456, 102] width 234 height 91
click at [472, 124] on textarea "As a seasoned ML Engineer with over 13 years of experience, I specialize in cra…" at bounding box center [456, 102] width 234 height 91
click at [447, 138] on textarea "As a seasoned ML Engineer with over 13 years of experience, I specialize in cra…" at bounding box center [456, 102] width 234 height 91
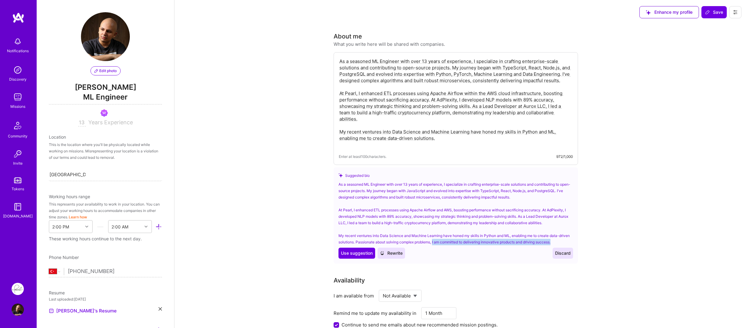
drag, startPoint x: 434, startPoint y: 243, endPoint x: 555, endPoint y: 244, distance: 121.6
click at [555, 244] on div "As a seasoned ML Engineer with over 13 years of experience, I specialize in cra…" at bounding box center [456, 213] width 235 height 64
copy div "I am committed to delivering innovative products and driving success."
click at [438, 139] on textarea "As a seasoned ML Engineer with over 13 years of experience, I specialize in cra…" at bounding box center [456, 102] width 234 height 91
paste textarea "I am committed to deliverin"
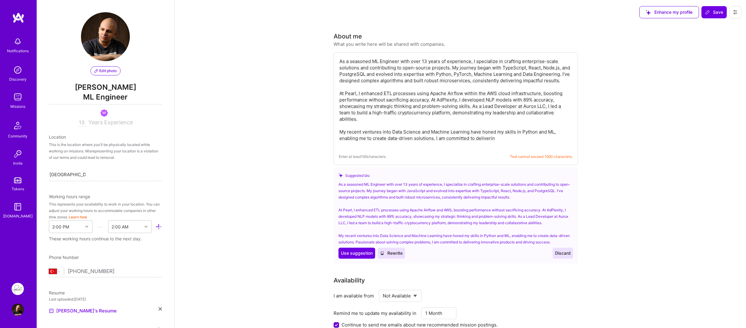
click at [436, 140] on textarea "As a seasoned ML Engineer with over 13 years of experience, I specialize in cra…" at bounding box center [456, 102] width 234 height 91
click at [348, 255] on span "Use suggestion" at bounding box center [357, 253] width 32 height 6
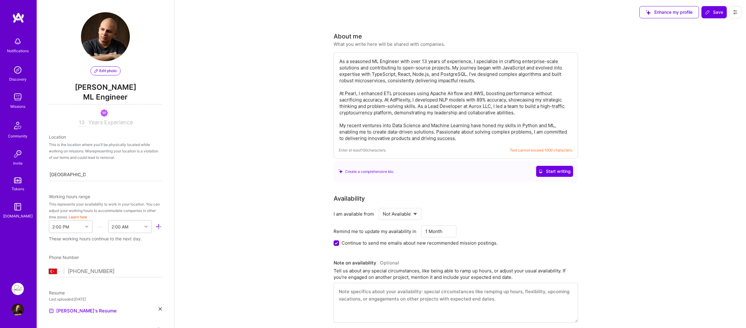
click at [464, 134] on textarea "As a seasoned ML Engineer with over 13 years of experience, I specialize in cra…" at bounding box center [456, 99] width 234 height 85
click at [460, 137] on textarea "As a seasoned ML Engineer with over 13 years of experience, I specialize in cra…" at bounding box center [456, 99] width 234 height 85
paste textarea
click at [445, 110] on textarea "As a seasoned ML Engineer with over 13 years of experience, I specialize in cra…" at bounding box center [456, 99] width 234 height 85
click at [439, 117] on textarea "As a seasoned ML Engineer with over 13 years of experience, I specialize in cra…" at bounding box center [456, 99] width 234 height 85
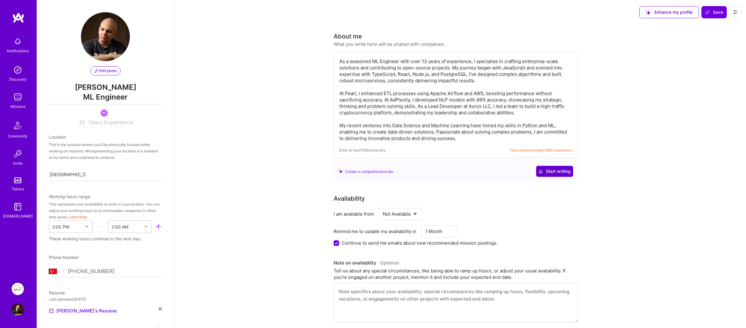
click at [541, 171] on icon at bounding box center [541, 171] width 4 height 4
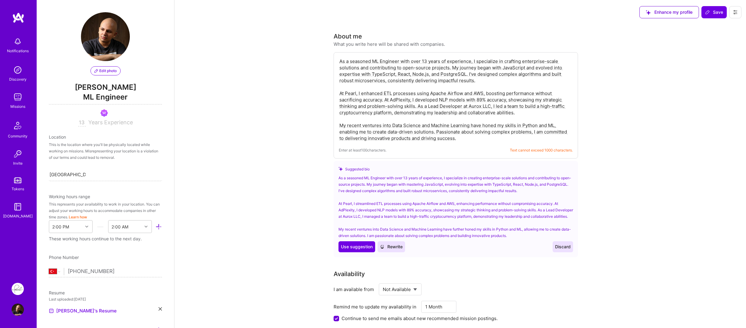
click at [469, 95] on textarea "As a seasoned ML Engineer with over 13 years of experience, I specialize in cra…" at bounding box center [456, 99] width 234 height 85
drag, startPoint x: 436, startPoint y: 131, endPoint x: 464, endPoint y: 140, distance: 29.8
click at [464, 140] on textarea "As a seasoned ML Engineer with over 13 years of experience, I specialize in cra…" at bounding box center [456, 99] width 234 height 85
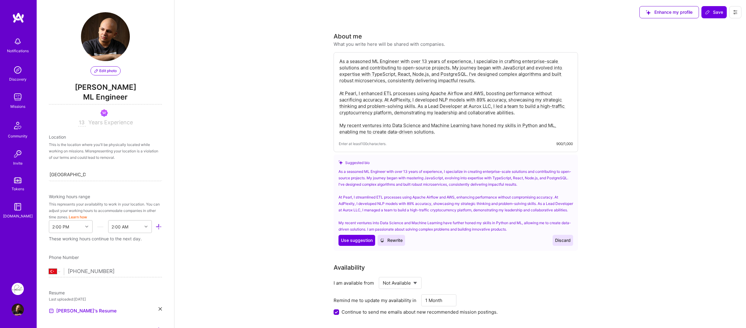
drag, startPoint x: 466, startPoint y: 75, endPoint x: 372, endPoint y: 76, distance: 94.1
click at [372, 76] on textarea "As a seasoned ML Engineer with over 13 years of experience, I specialize in cra…" at bounding box center [456, 96] width 234 height 78
click at [508, 68] on textarea "As a seasoned ML Engineer with over 13 years of experience, I specialize in cra…" at bounding box center [456, 96] width 234 height 78
paste textarea "TypeScript, React, Node.js, and PostgreSQL"
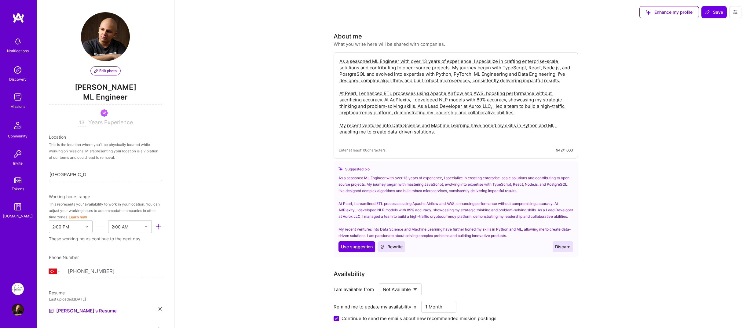
click at [513, 85] on textarea "As a seasoned ML Engineer with over 13 years of experience, I specialize in cra…" at bounding box center [456, 99] width 234 height 85
click at [379, 80] on textarea "As a seasoned ML Engineer with over 13 years of experience, I specialize in cra…" at bounding box center [456, 99] width 234 height 85
click at [437, 80] on textarea "As a seasoned ML Engineer with over 13 years of experience, I specialize in cra…" at bounding box center [456, 99] width 234 height 85
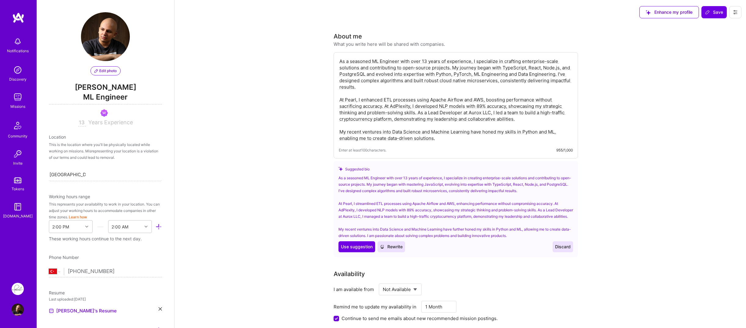
click at [459, 94] on textarea "As a seasoned ML Engineer with over 13 years of experience, I specialize in cra…" at bounding box center [456, 99] width 234 height 85
type textarea "As a seasoned ML Engineer with over 13 years of experience, I specialize in cra…"
click at [562, 250] on span "Discard" at bounding box center [563, 247] width 16 height 6
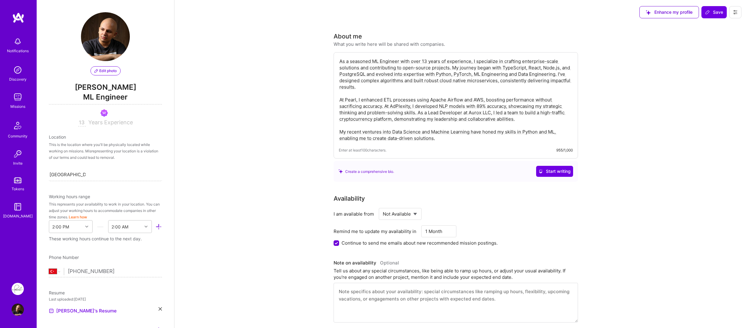
click at [547, 170] on span "Start writing" at bounding box center [555, 171] width 32 height 6
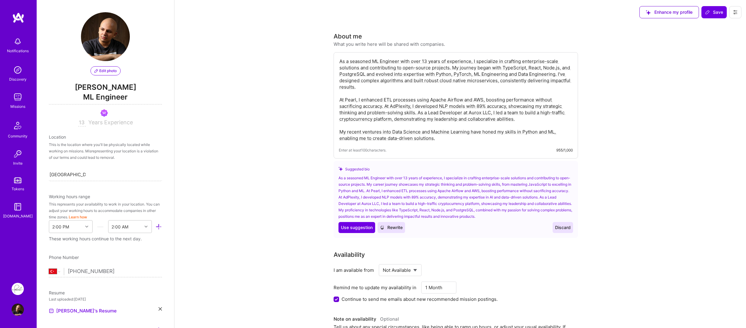
click at [395, 229] on span "Rewrite" at bounding box center [391, 228] width 23 height 6
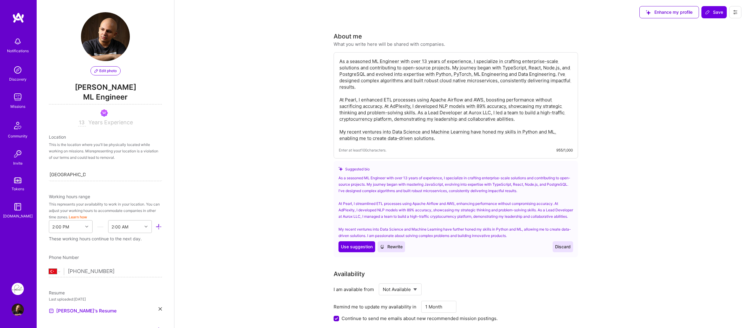
click at [466, 142] on div "As a seasoned ML Engineer with over 13 years of experience, I specialize in cra…" at bounding box center [456, 105] width 244 height 106
click at [466, 138] on textarea "As a seasoned ML Engineer with over 13 years of experience, I specialize in cra…" at bounding box center [456, 99] width 234 height 85
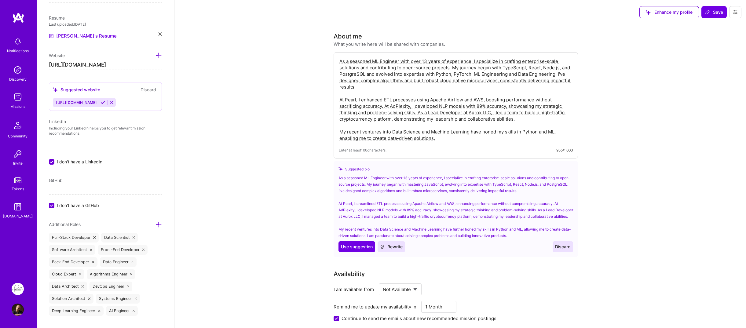
scroll to position [275, 0]
click at [101, 103] on icon at bounding box center [103, 102] width 5 height 5
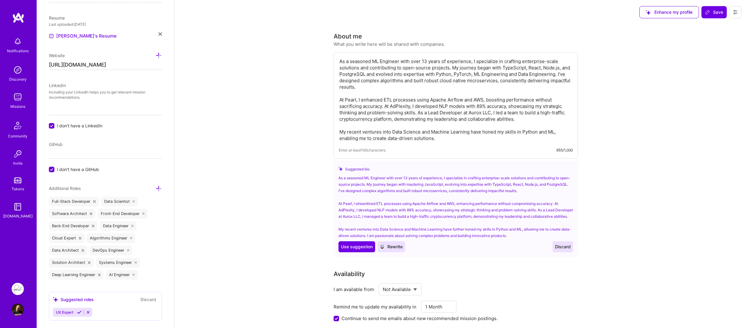
click at [103, 64] on input "[URL][DOMAIN_NAME]" at bounding box center [105, 65] width 113 height 10
type input "[URL][DOMAIN_NAME]"
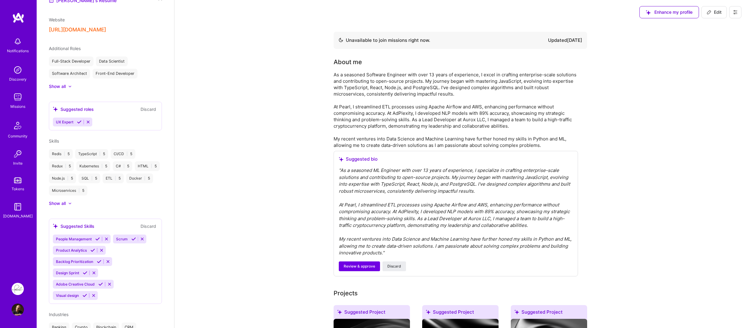
scroll to position [245, 0]
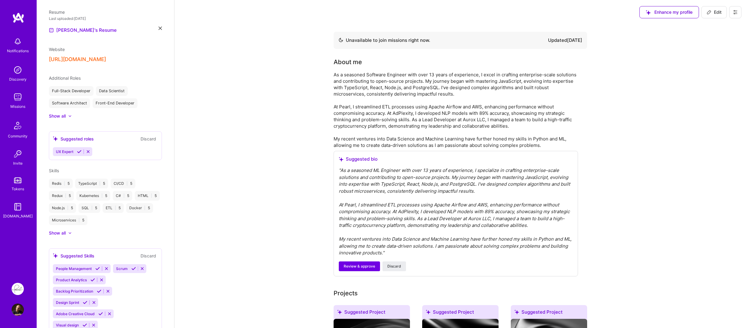
click at [99, 81] on div "Additional Roles" at bounding box center [105, 78] width 113 height 6
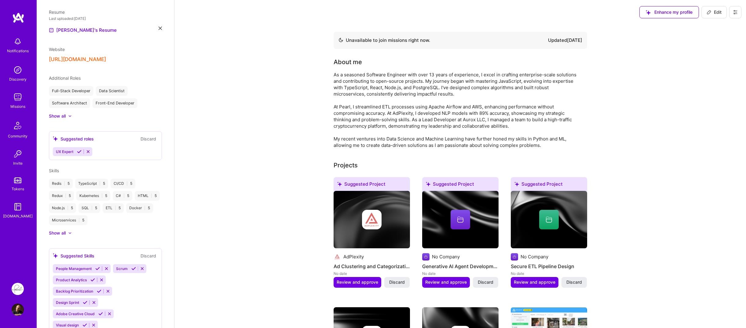
scroll to position [315, 0]
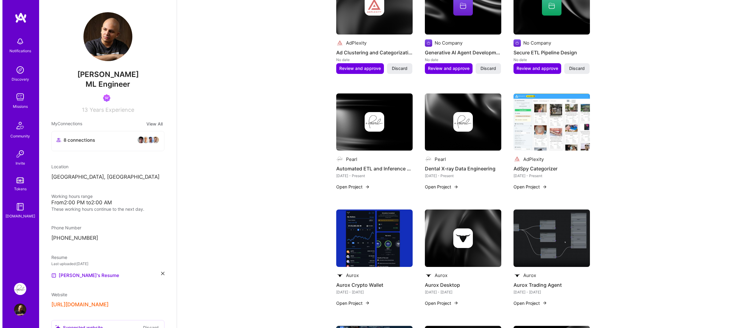
scroll to position [244, 0]
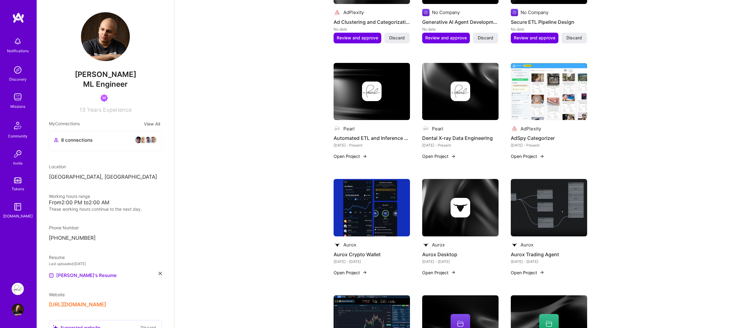
click at [541, 101] on img at bounding box center [549, 91] width 76 height 57
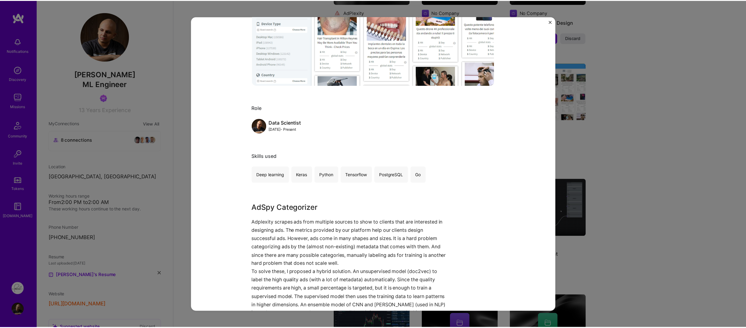
scroll to position [275, 0]
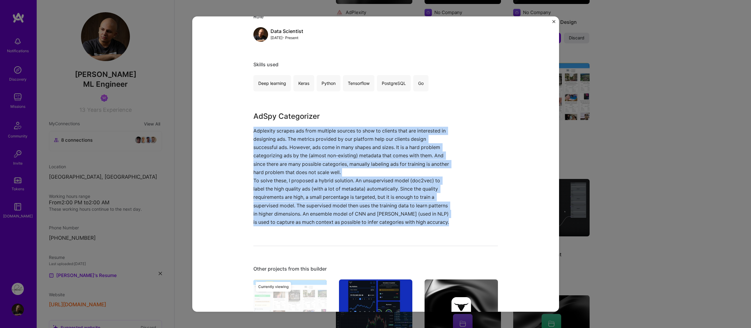
drag, startPoint x: 250, startPoint y: 130, endPoint x: 453, endPoint y: 226, distance: 224.7
click at [453, 226] on div "AdSpy Categorizer AdPlexity Advertising & AdTech Project link Role Data Scienti…" at bounding box center [375, 164] width 367 height 295
copy div "Adplexity scrapes ads from multiple sources to show to clients that are interes…"
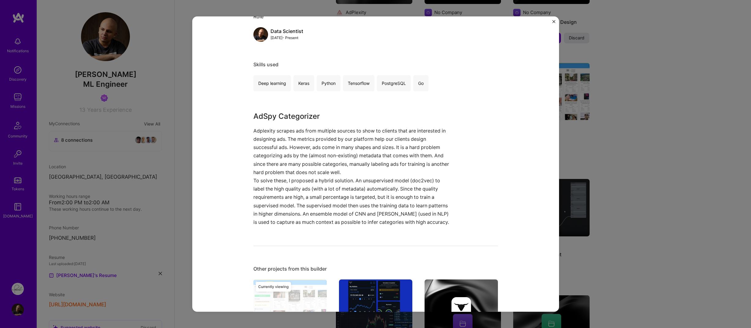
click at [673, 175] on div "AdSpy Categorizer AdPlexity Advertising & AdTech Project link Role Data Scienti…" at bounding box center [375, 164] width 751 height 328
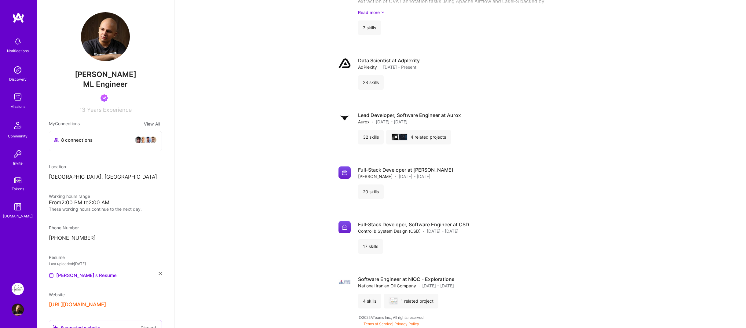
scroll to position [664, 0]
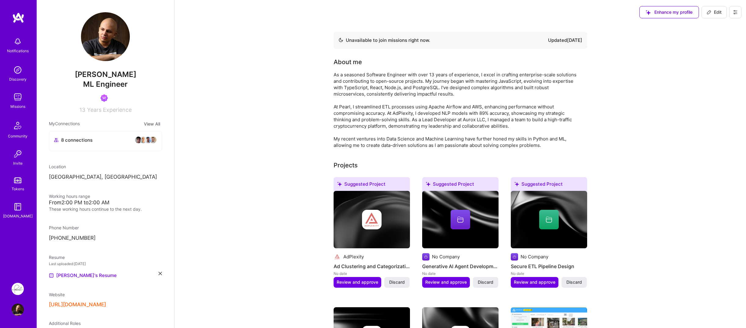
click at [714, 12] on span "Edit" at bounding box center [714, 12] width 15 height 6
select select "TR"
select select "Not Available"
select select "1 Month"
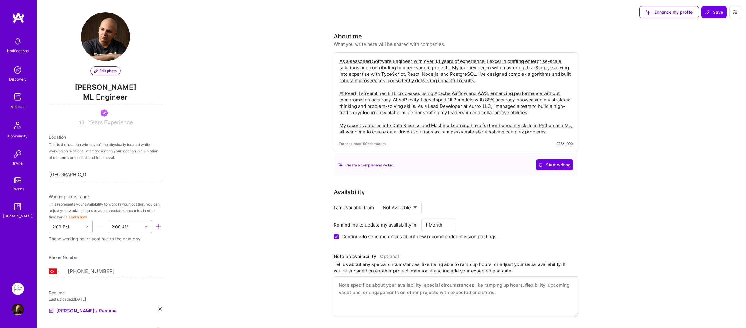
click at [428, 90] on textarea "As a seasoned Software Engineer with over 13 years of experience, I excel in cr…" at bounding box center [456, 96] width 234 height 78
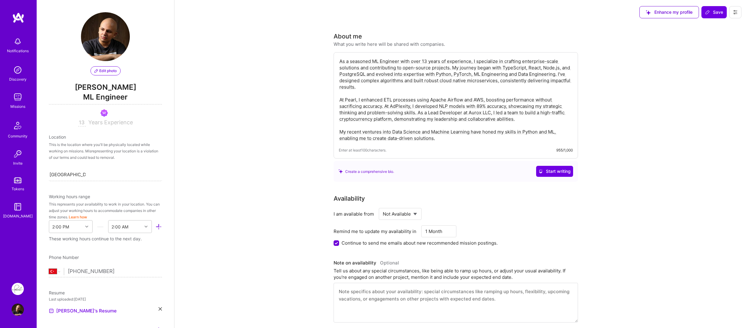
type textarea "As a seasoned ML Engineer with over 13 years of experience, I specialize in cra…"
click at [719, 12] on span "Save" at bounding box center [714, 12] width 18 height 6
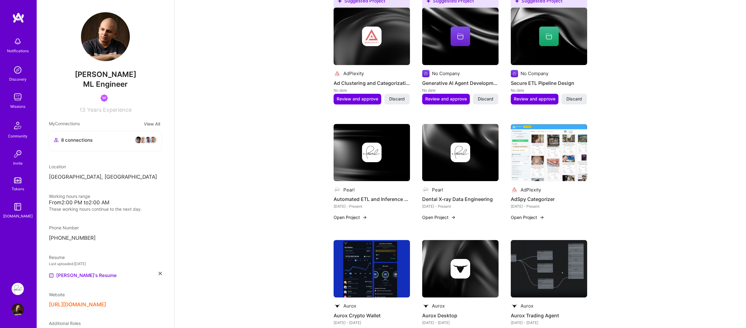
scroll to position [214, 0]
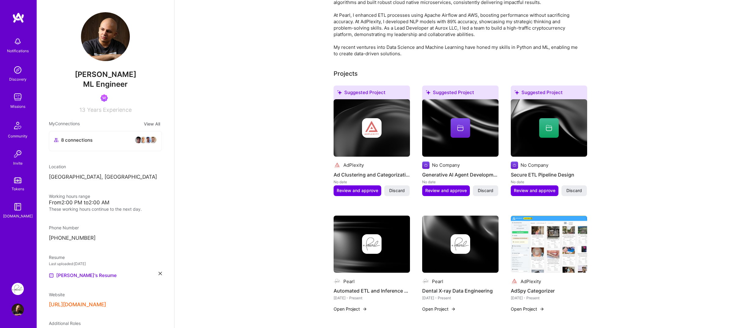
scroll to position [0, 0]
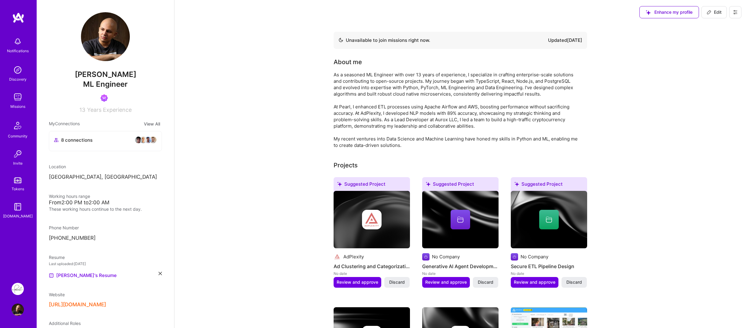
click at [713, 16] on button "Edit" at bounding box center [714, 12] width 25 height 12
select select "TR"
select select "Not Available"
select select "1 Month"
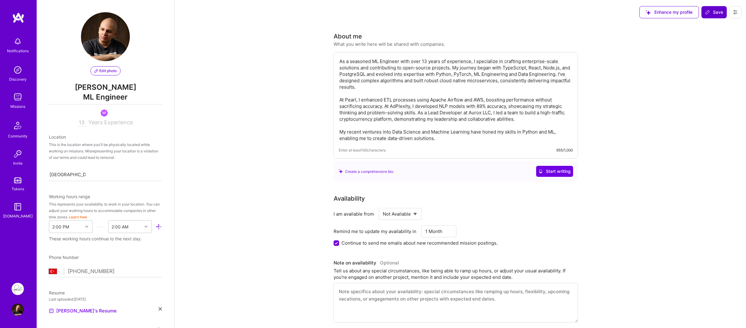
click at [429, 91] on textarea "As a seasoned ML Engineer with over 13 years of experience, I specialize in cra…" at bounding box center [456, 99] width 234 height 85
click at [471, 75] on textarea "As a seasoned ML Engineer with over 13 years of experience, I specialize in cra…" at bounding box center [456, 99] width 234 height 85
type textarea "As a seasoned ML Engineer with over 13 years of experience, I specialize in cra…"
click at [717, 18] on button "Save" at bounding box center [714, 12] width 25 height 12
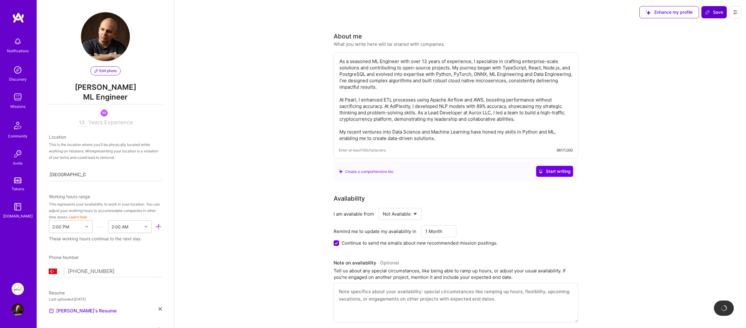
click at [713, 16] on button "Save" at bounding box center [714, 12] width 25 height 12
